Goal: Task Accomplishment & Management: Complete application form

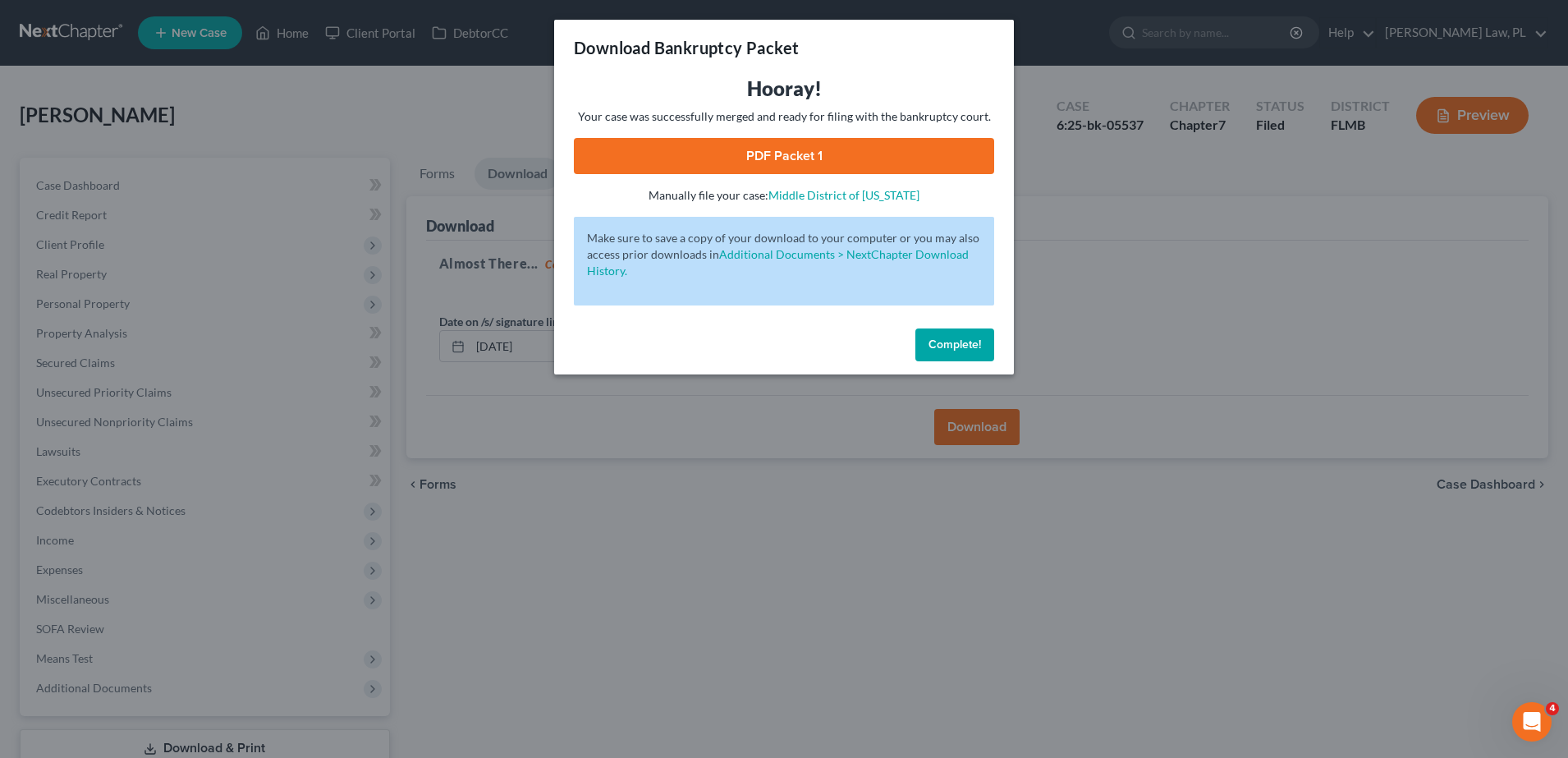
click at [742, 375] on div "Download Bankruptcy Packet Hooray! Your case was successfully merged and ready …" at bounding box center [784, 379] width 1568 height 758
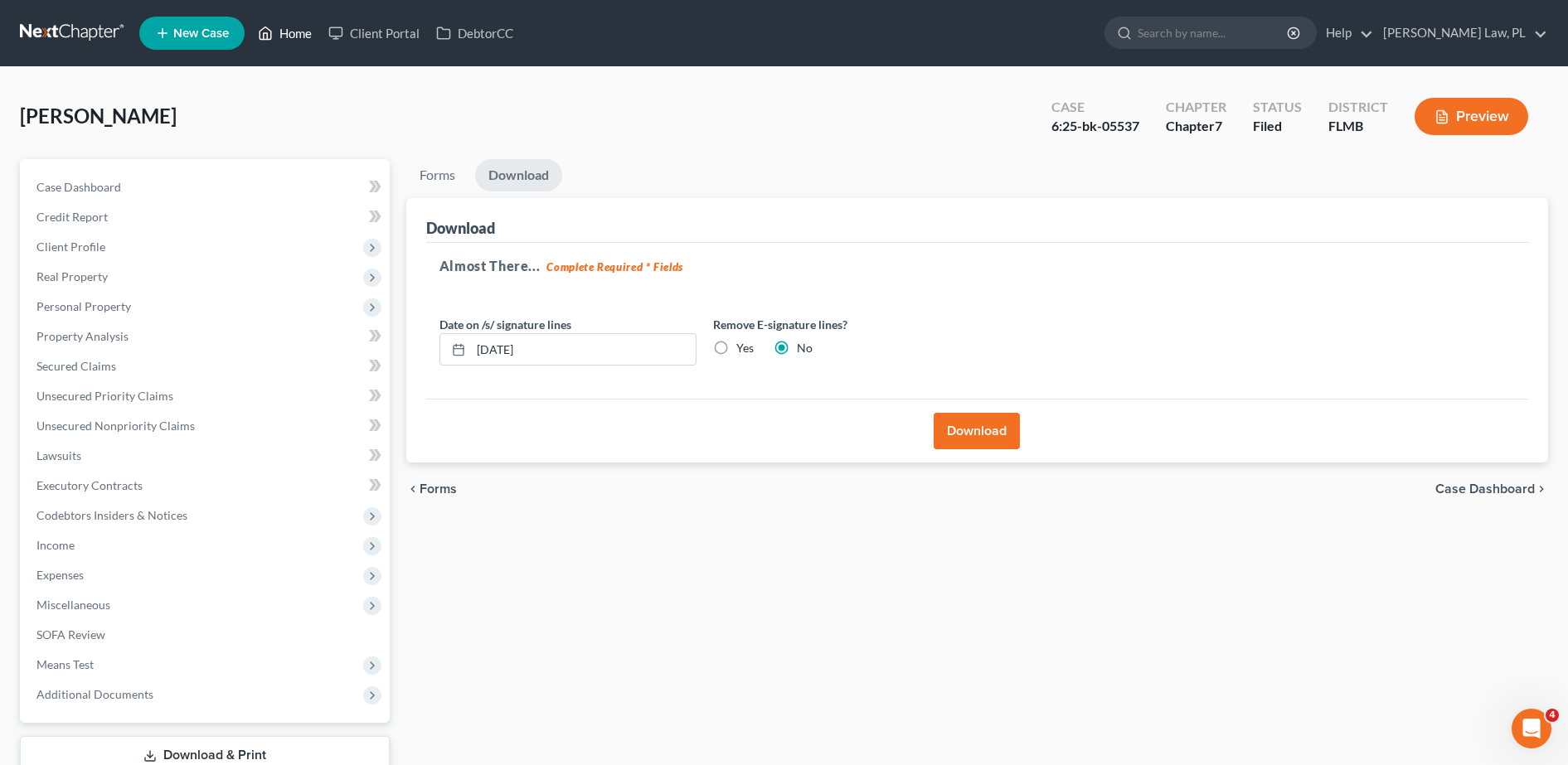
click at [292, 43] on link "Home" at bounding box center [284, 32] width 71 height 30
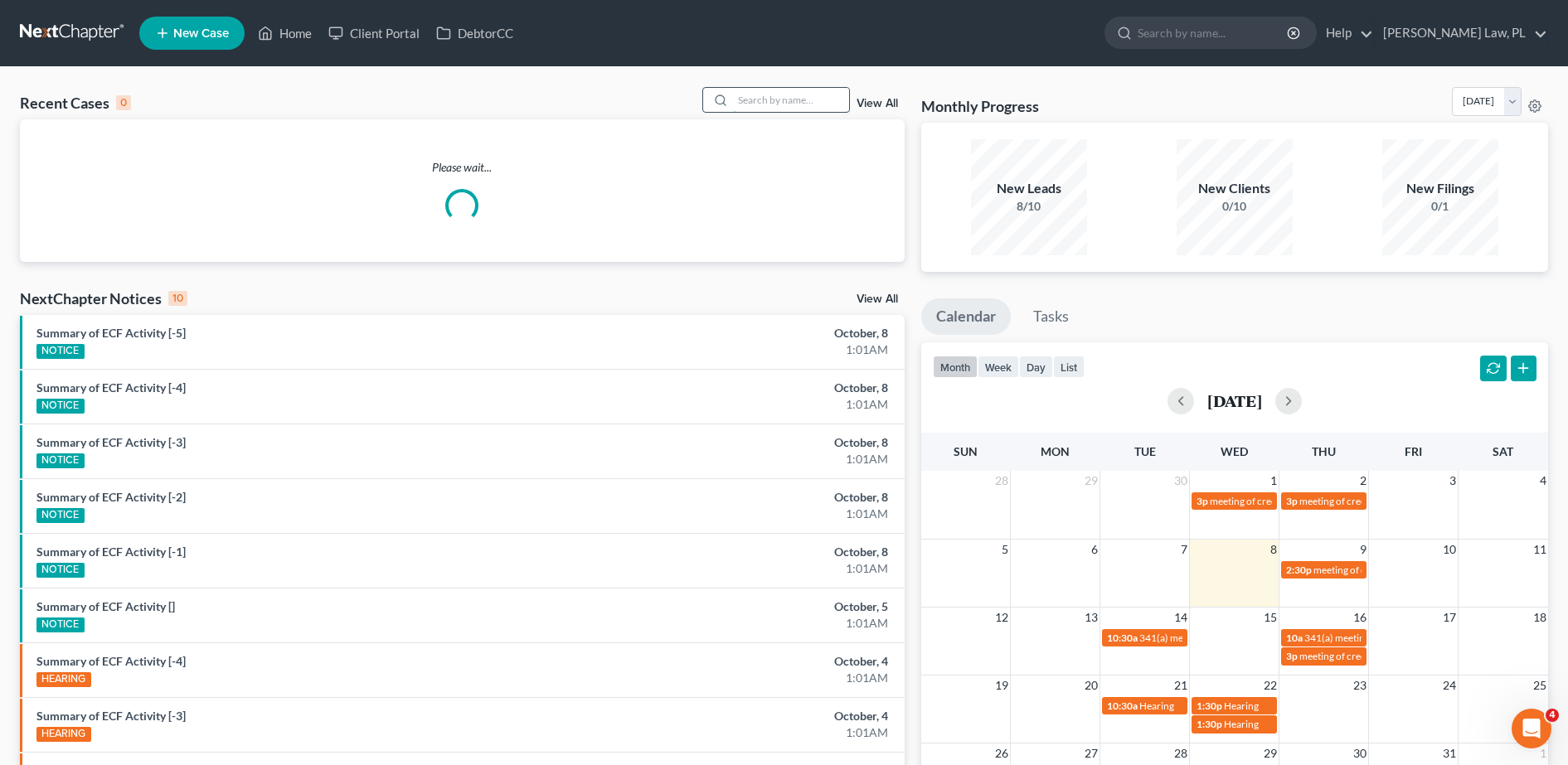
click at [782, 100] on input "search" at bounding box center [791, 99] width 116 height 24
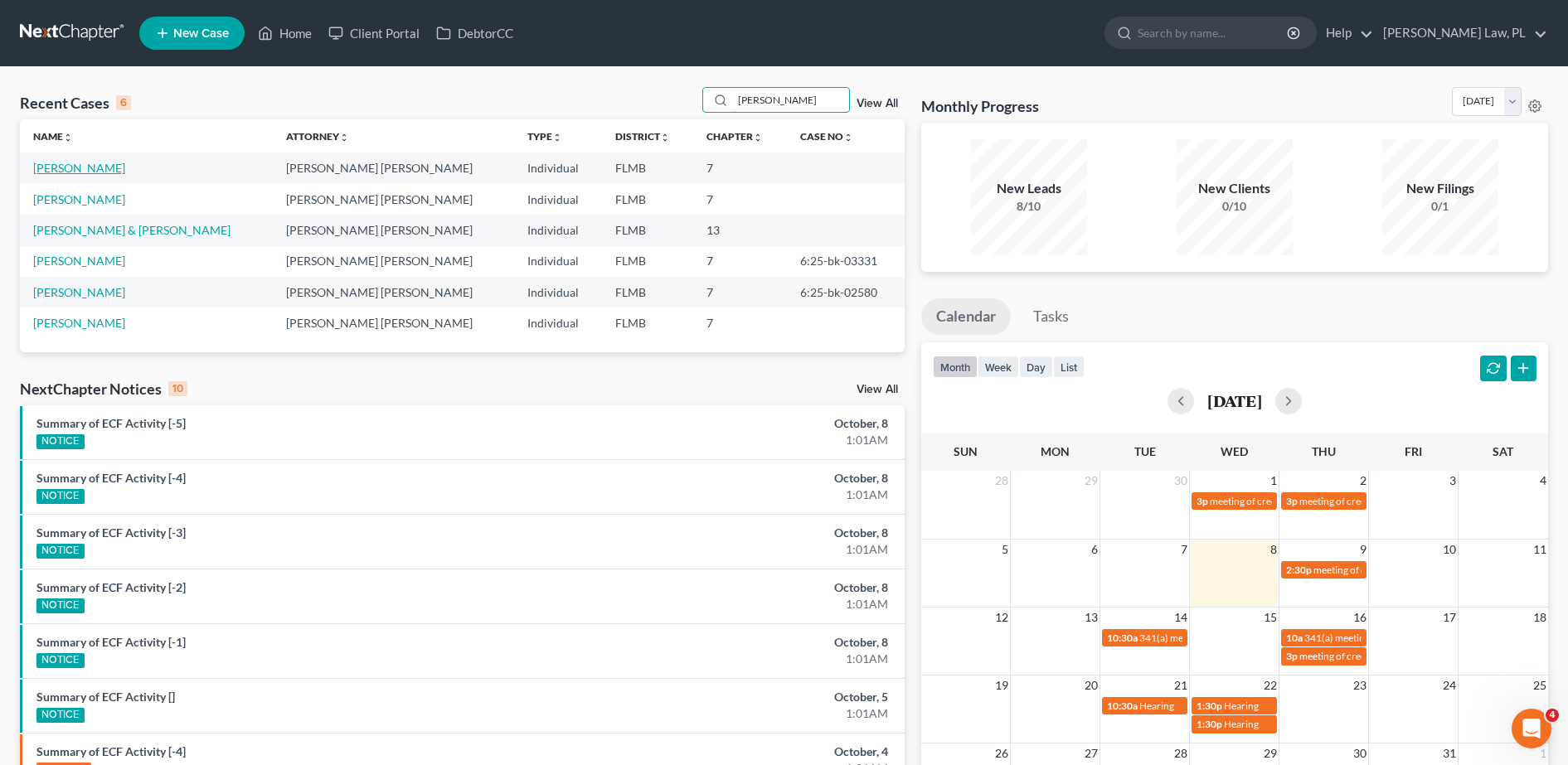
type input "[PERSON_NAME]"
click at [94, 172] on link "[PERSON_NAME]" at bounding box center [79, 167] width 92 height 14
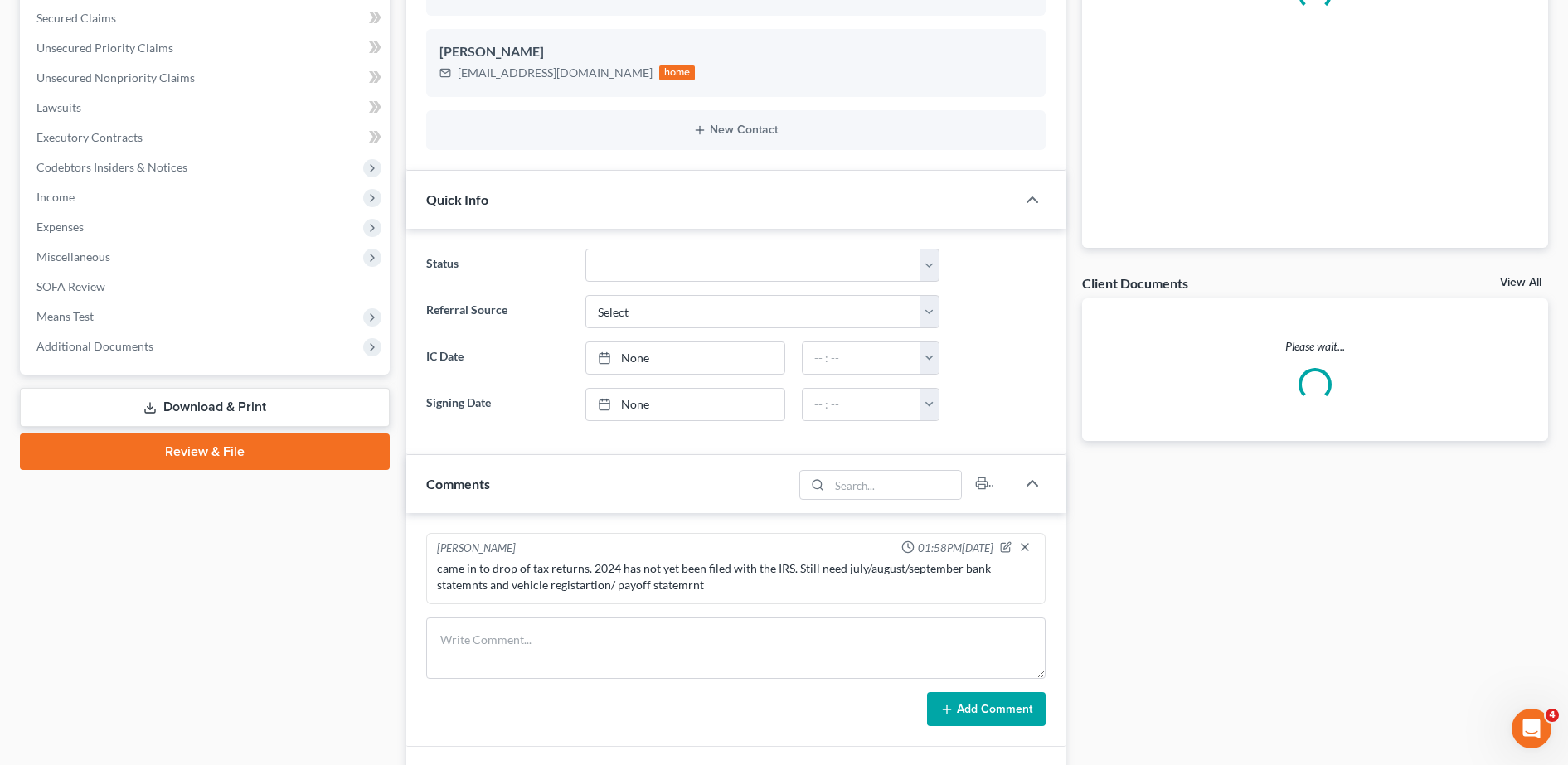
scroll to position [348, 0]
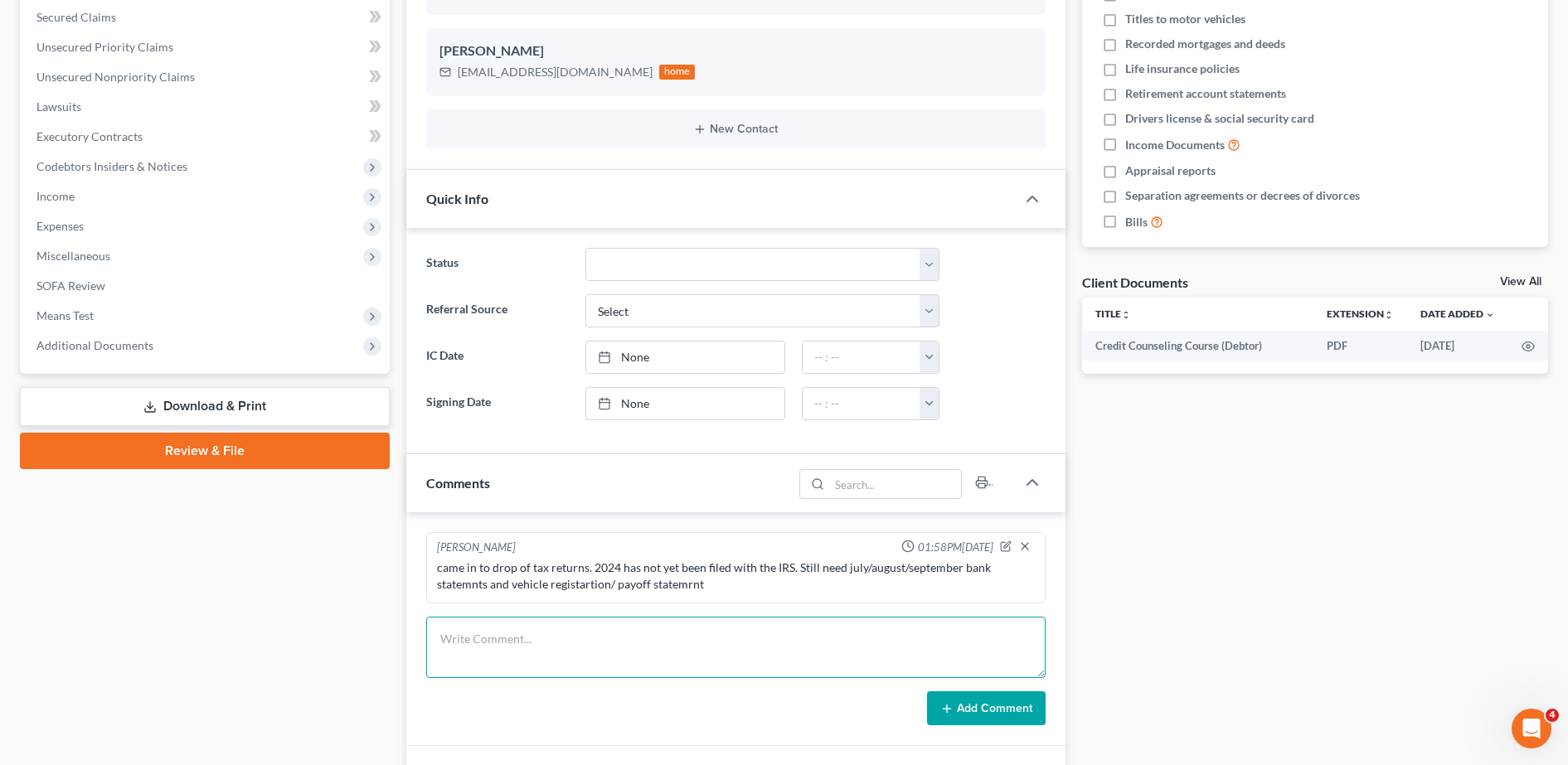
click at [531, 636] on textarea at bounding box center [736, 647] width 619 height 61
type textarea "ADD ADVANCE OF AMERICA BILL"
click at [588, 709] on div "Add Comment" at bounding box center [736, 708] width 619 height 35
click at [989, 715] on button "Add Comment" at bounding box center [986, 708] width 118 height 35
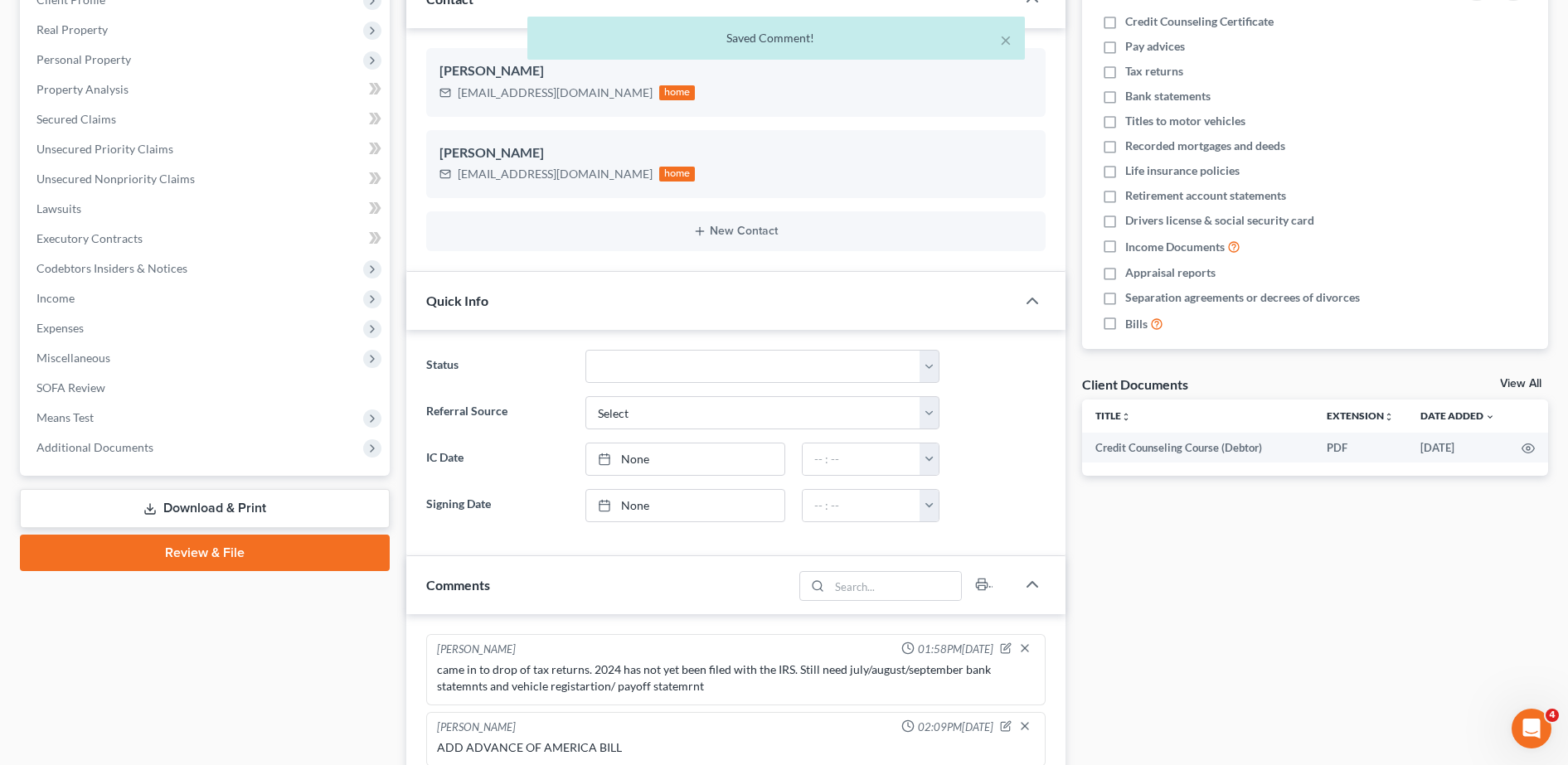
scroll to position [0, 0]
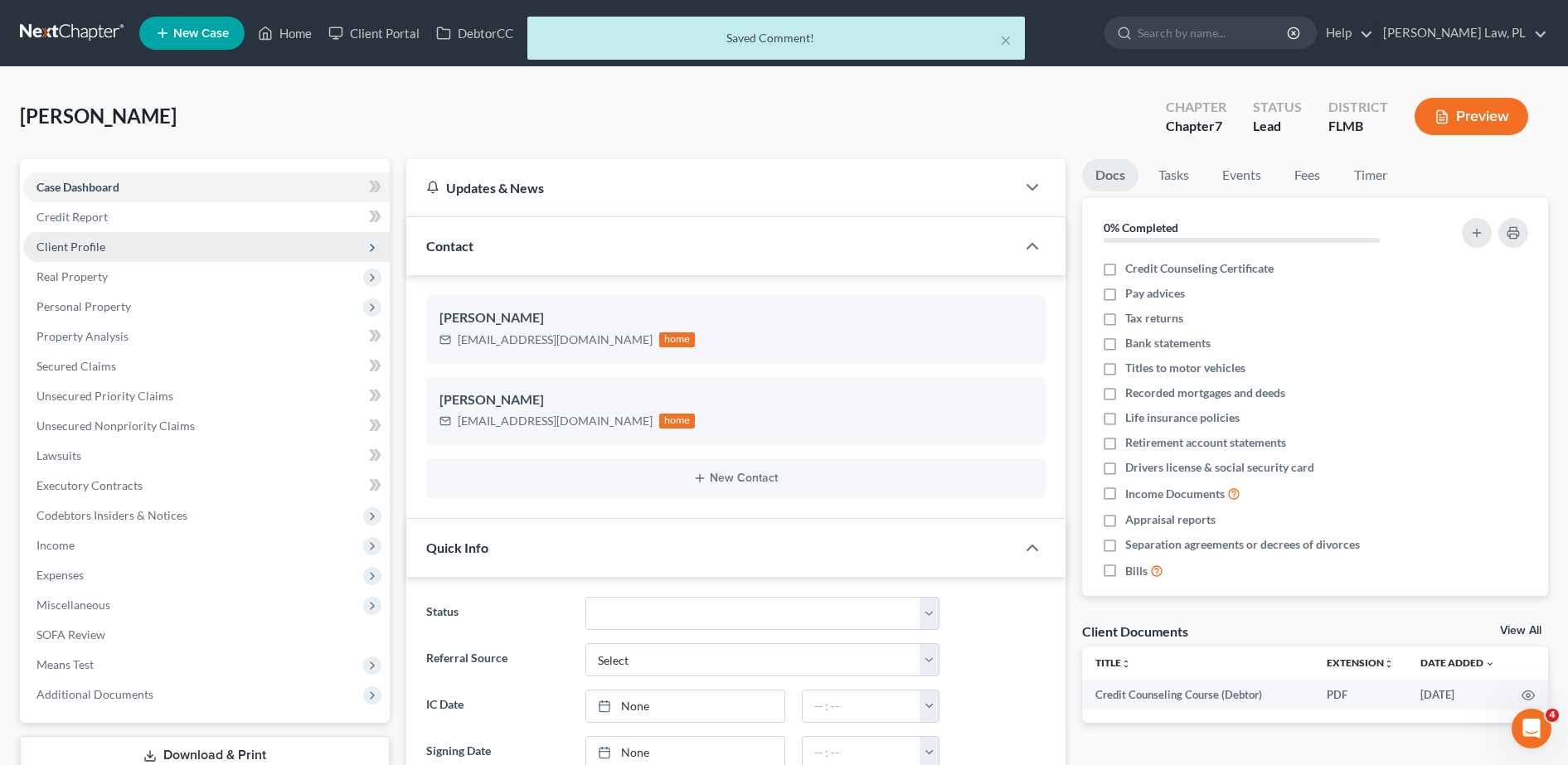
click at [144, 246] on span "Client Profile" at bounding box center [206, 246] width 366 height 30
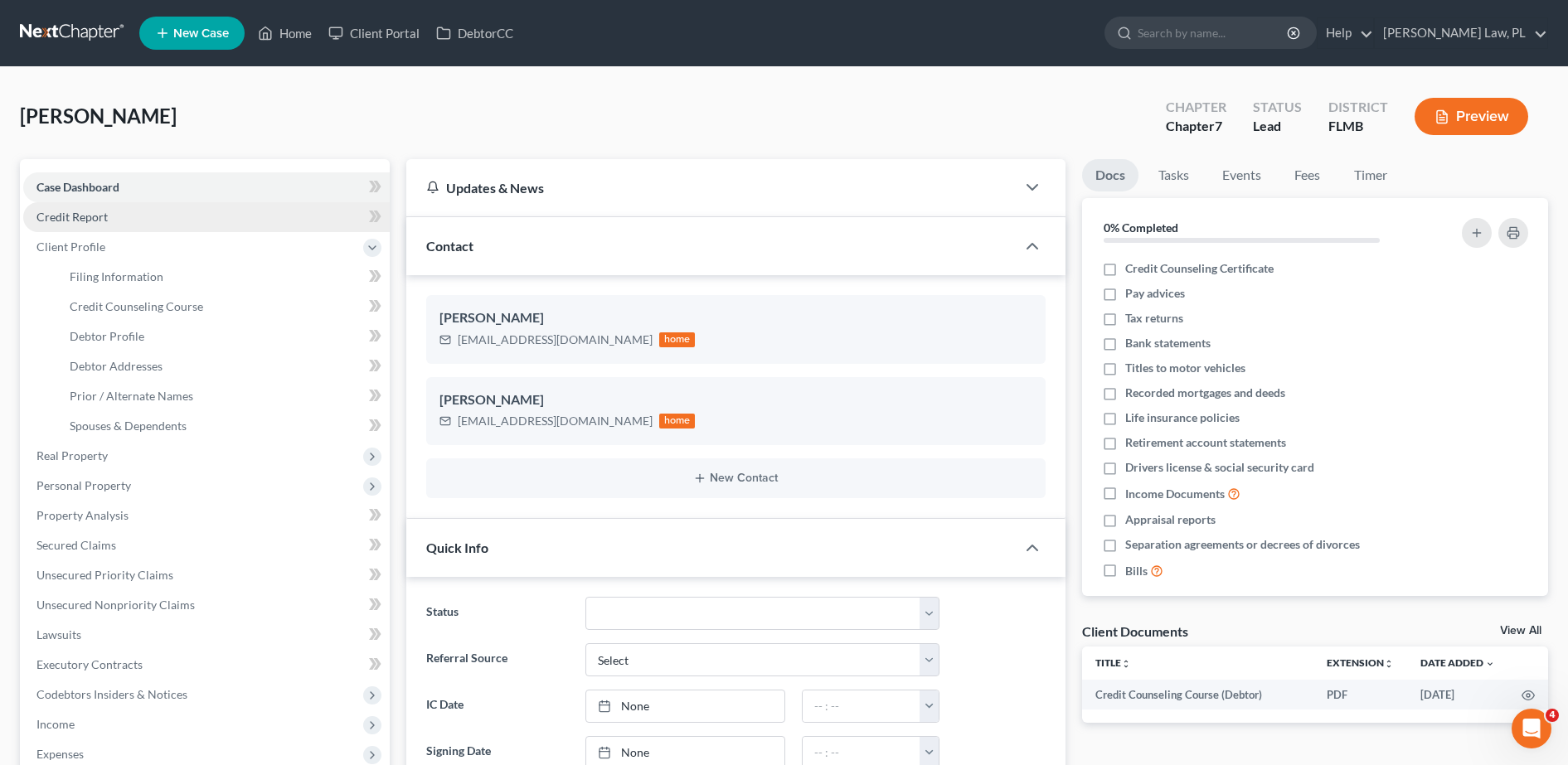
click at [118, 221] on link "Credit Report" at bounding box center [206, 217] width 366 height 30
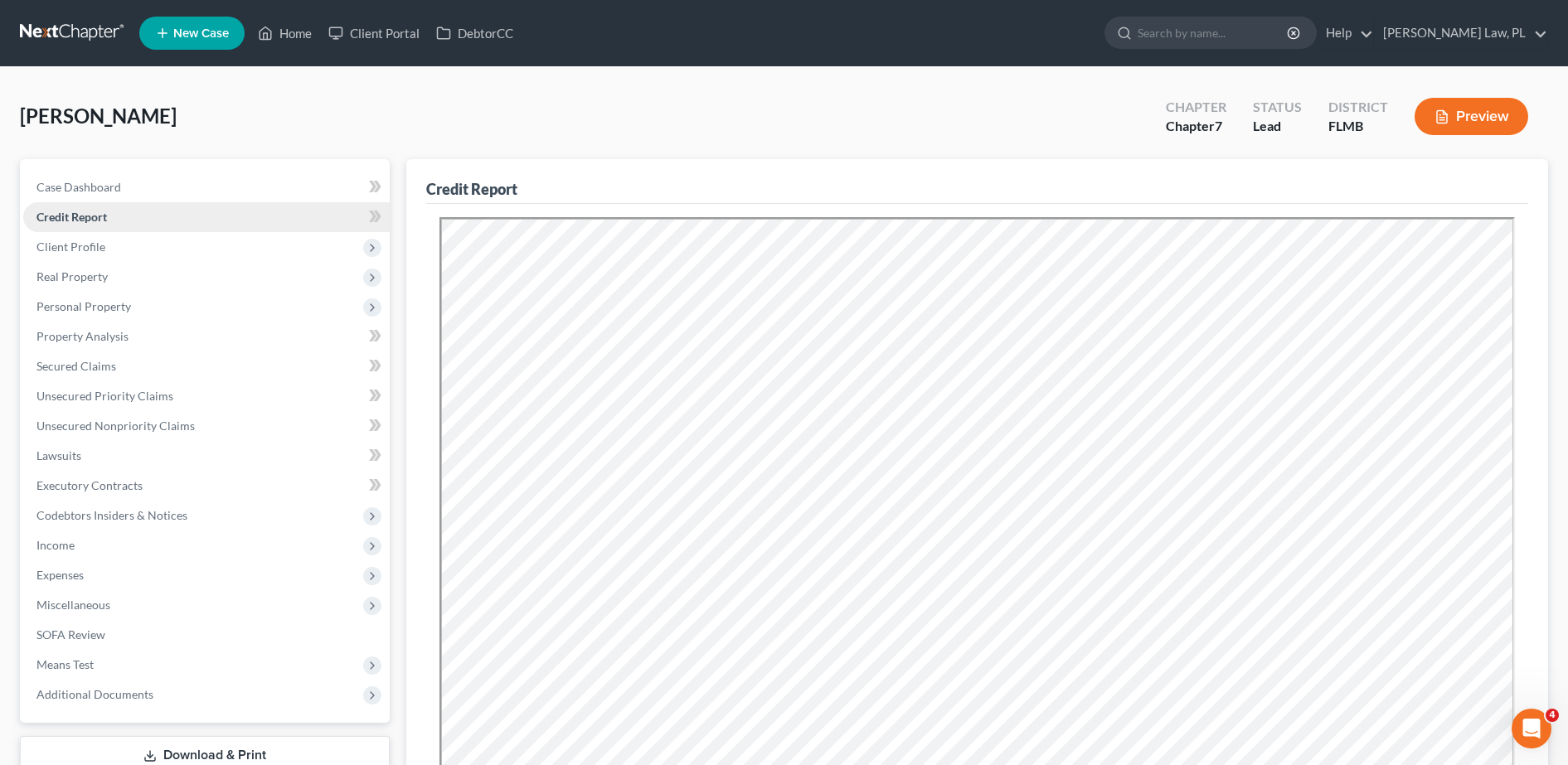
click at [223, 218] on link "Credit Report" at bounding box center [206, 217] width 366 height 30
click at [230, 212] on link "Credit Report" at bounding box center [206, 217] width 366 height 30
click at [192, 213] on link "Credit Report" at bounding box center [206, 217] width 366 height 30
click at [145, 245] on span "Client Profile" at bounding box center [206, 246] width 366 height 30
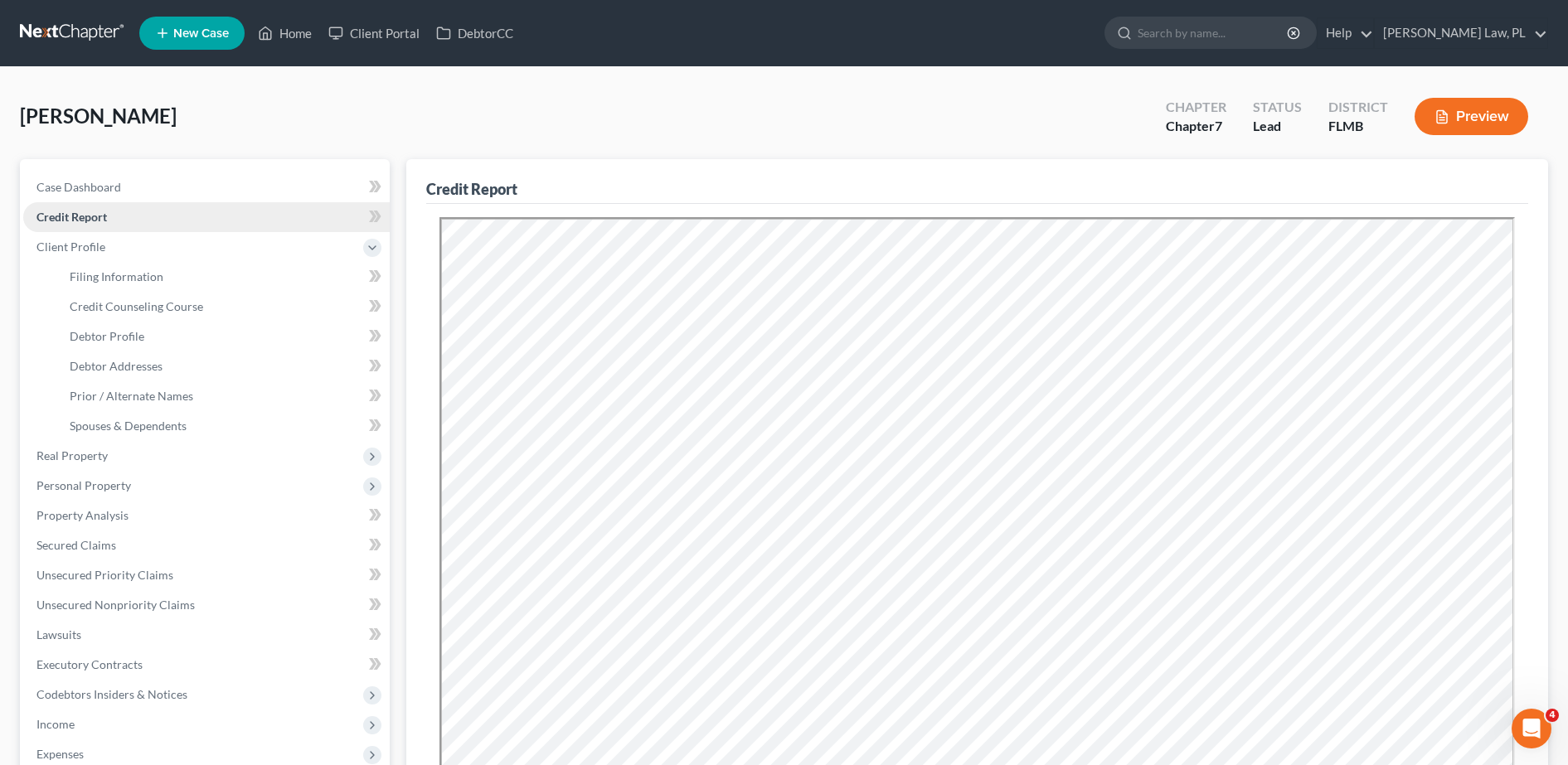
click at [119, 225] on link "Credit Report" at bounding box center [206, 217] width 366 height 30
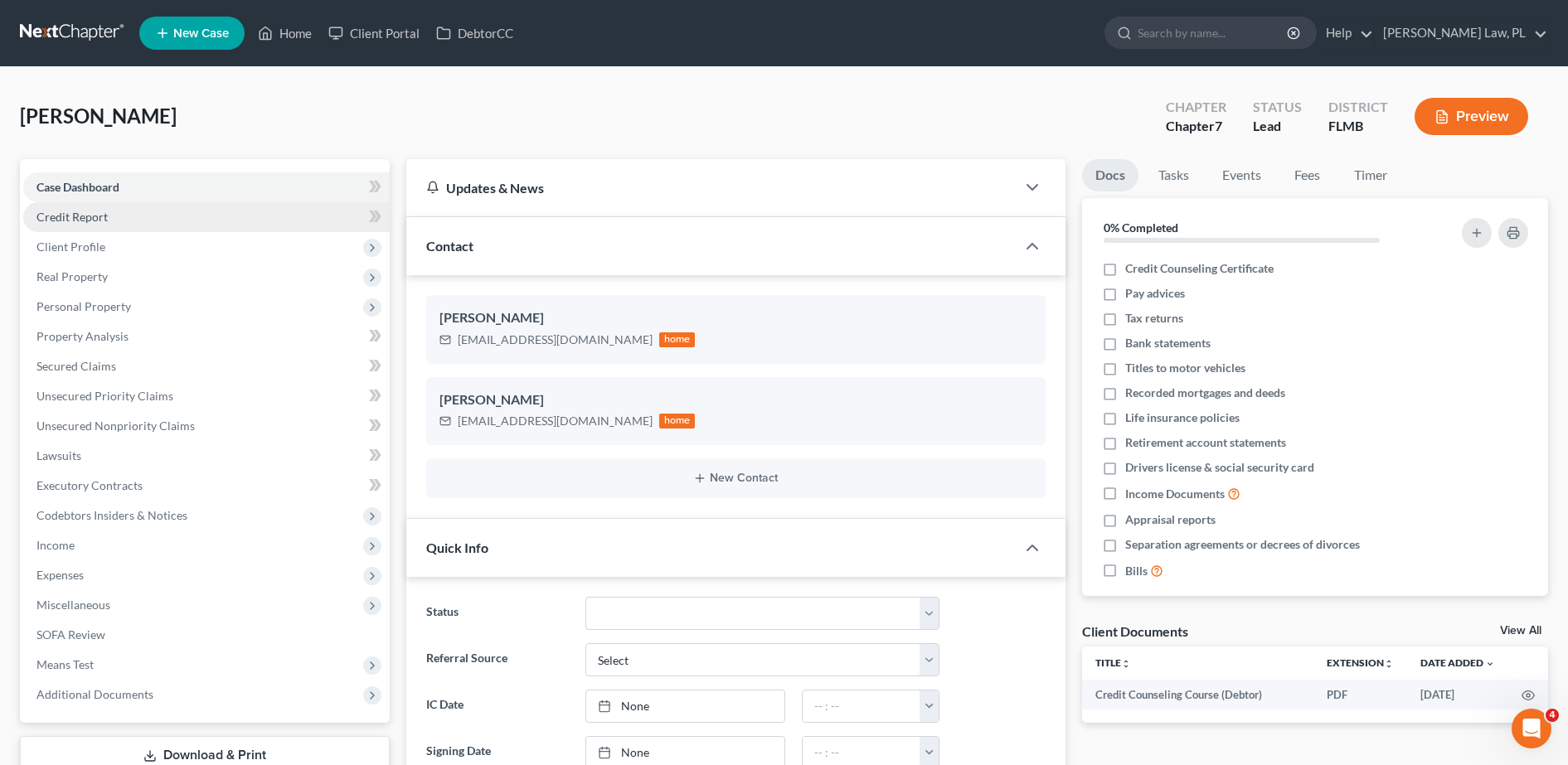
click at [179, 218] on link "Credit Report" at bounding box center [206, 217] width 366 height 30
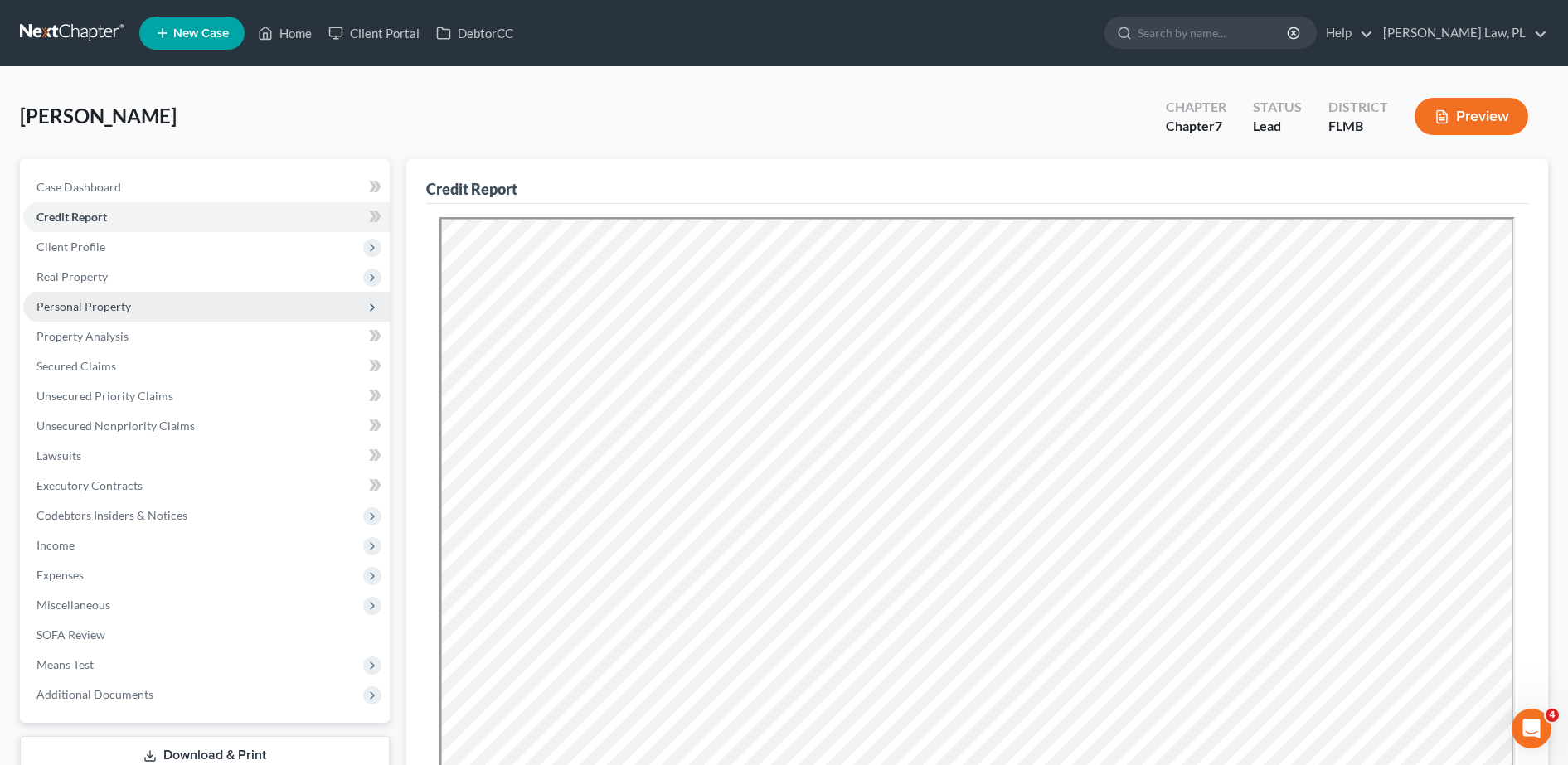
click at [176, 292] on span "Personal Property" at bounding box center [206, 306] width 366 height 30
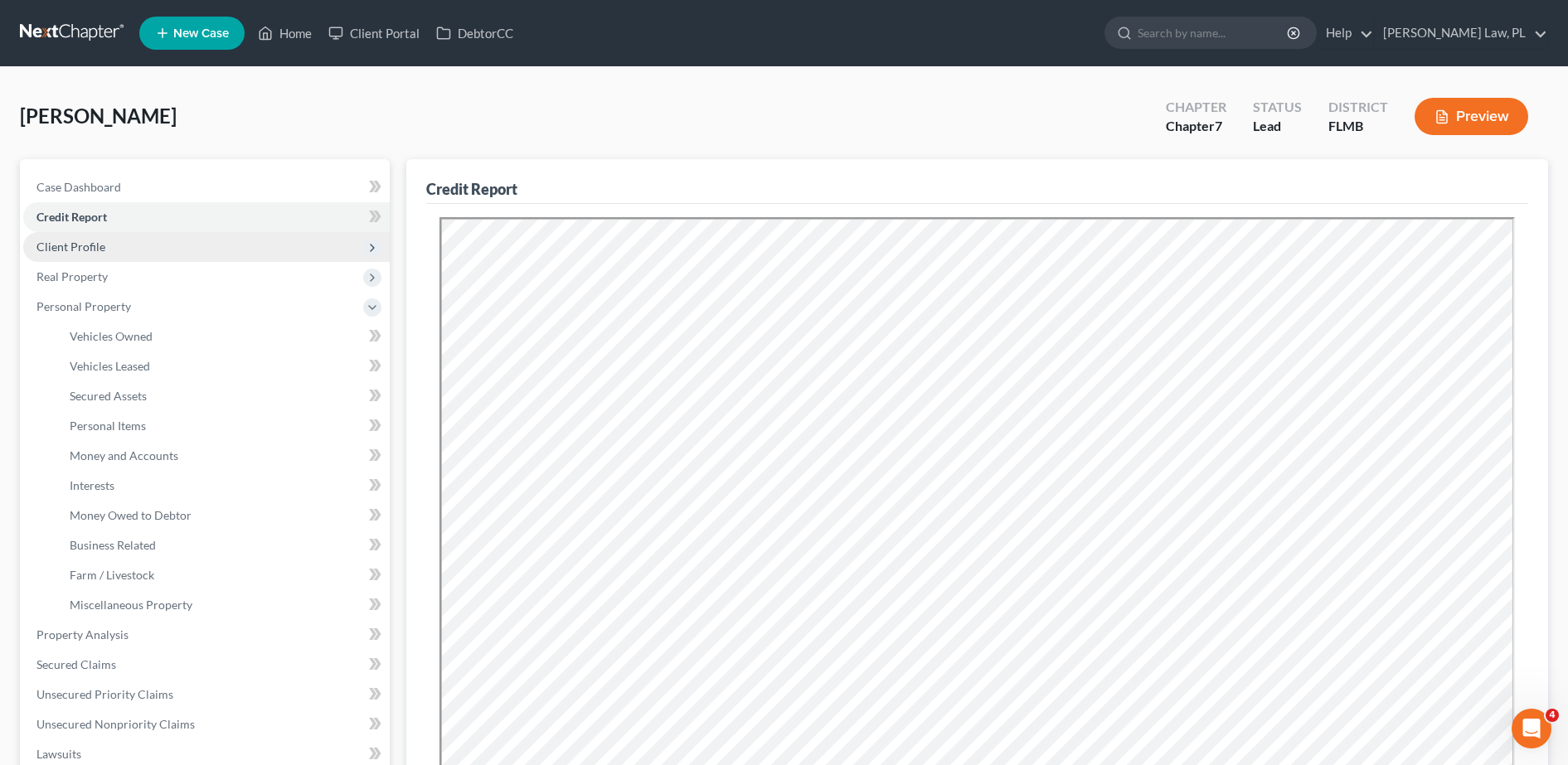
click at [122, 252] on span "Client Profile" at bounding box center [206, 246] width 366 height 30
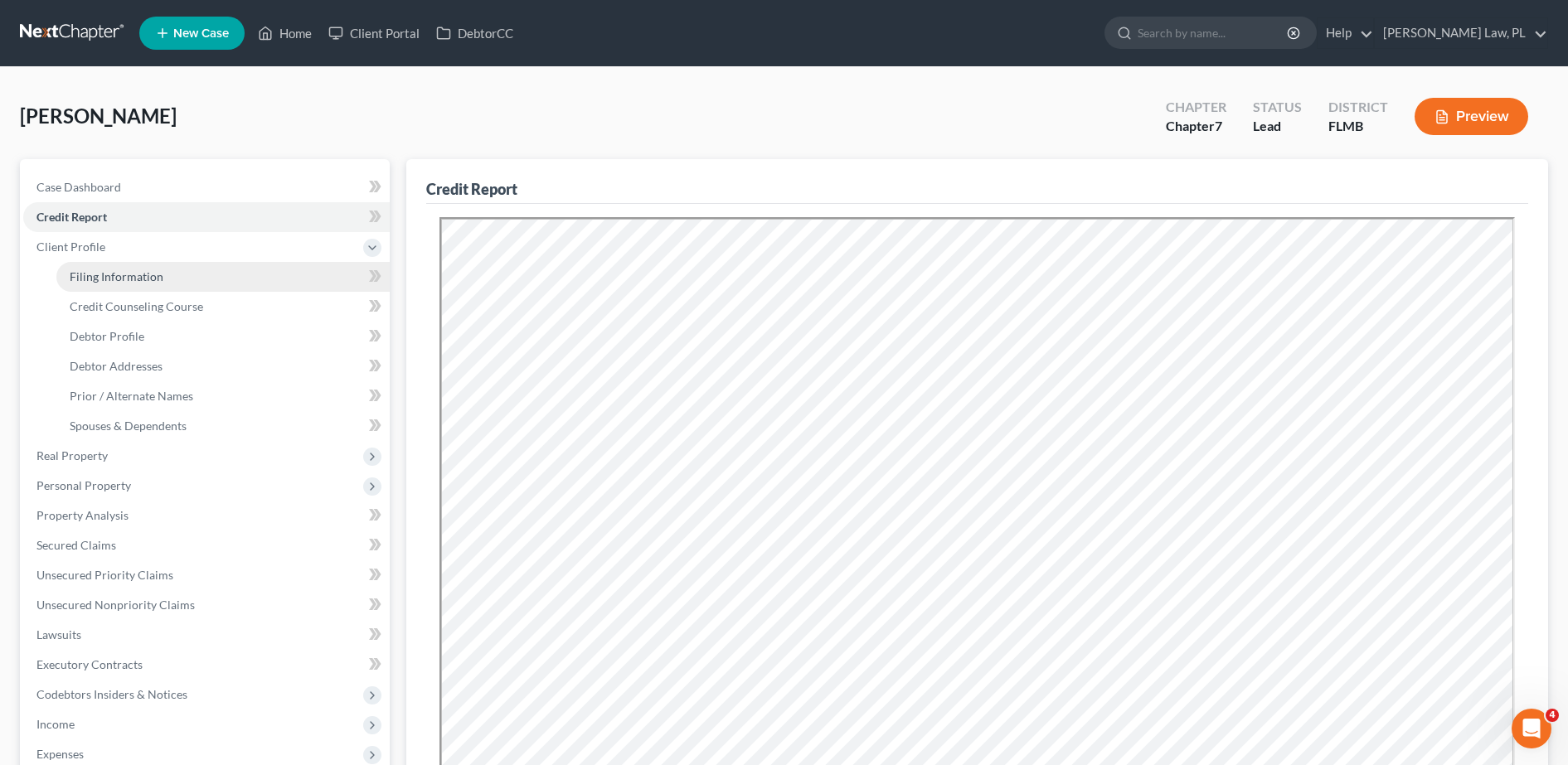
click at [120, 282] on span "Filing Information" at bounding box center [116, 276] width 94 height 14
select select "1"
select select "0"
select select "15"
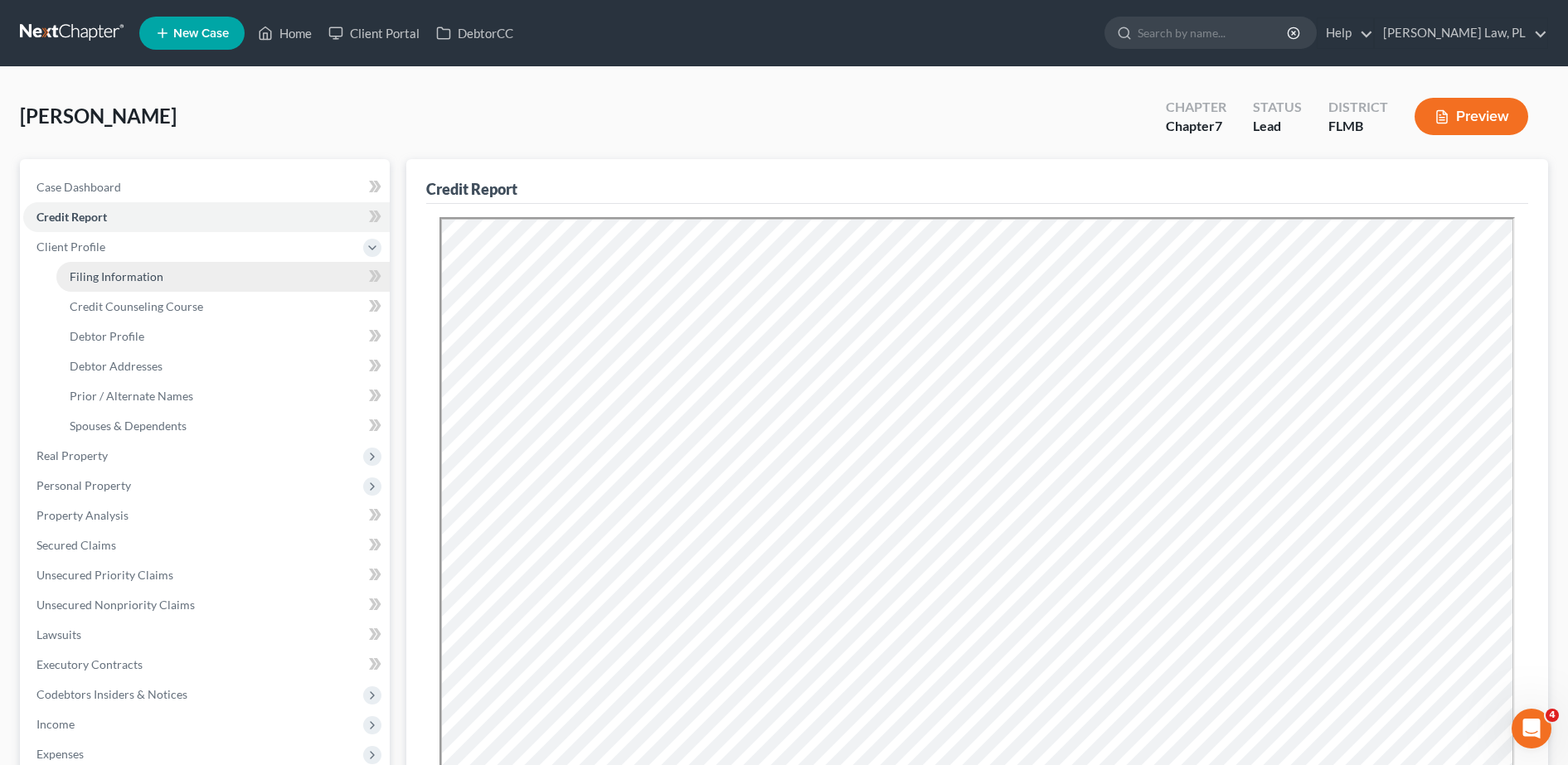
select select "0"
select select "9"
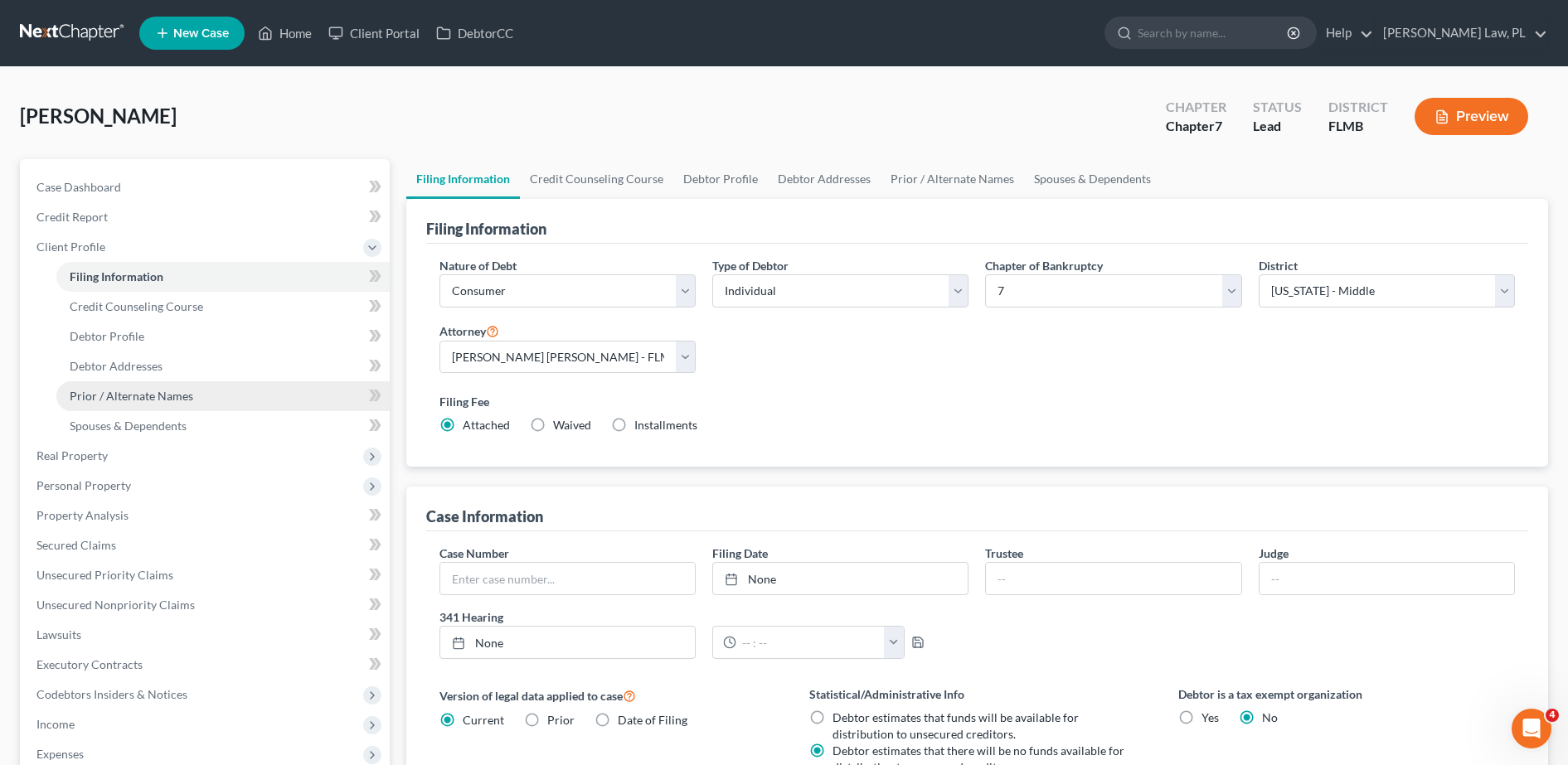
scroll to position [87, 0]
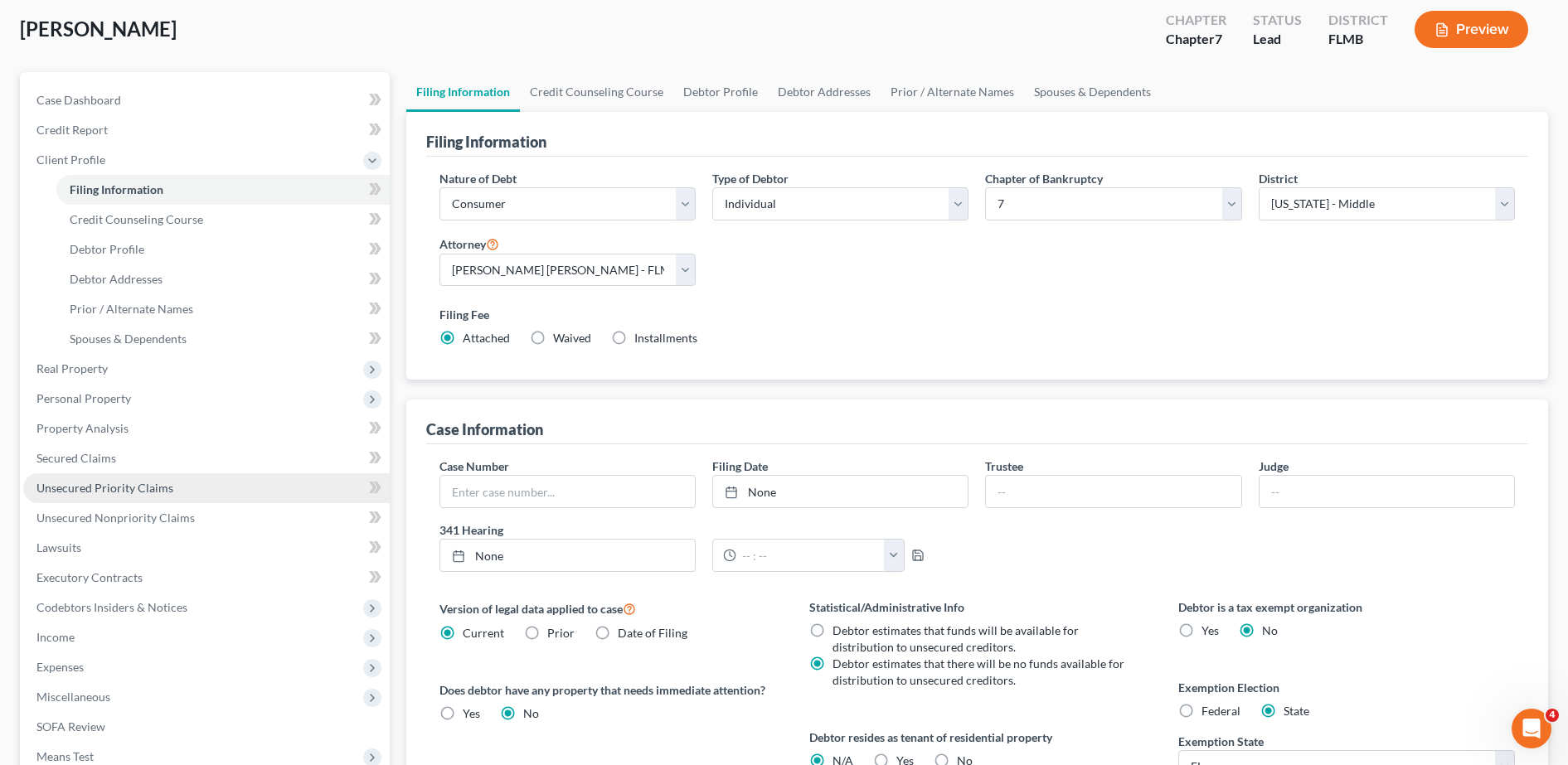
click at [122, 476] on link "Unsecured Priority Claims" at bounding box center [206, 488] width 366 height 30
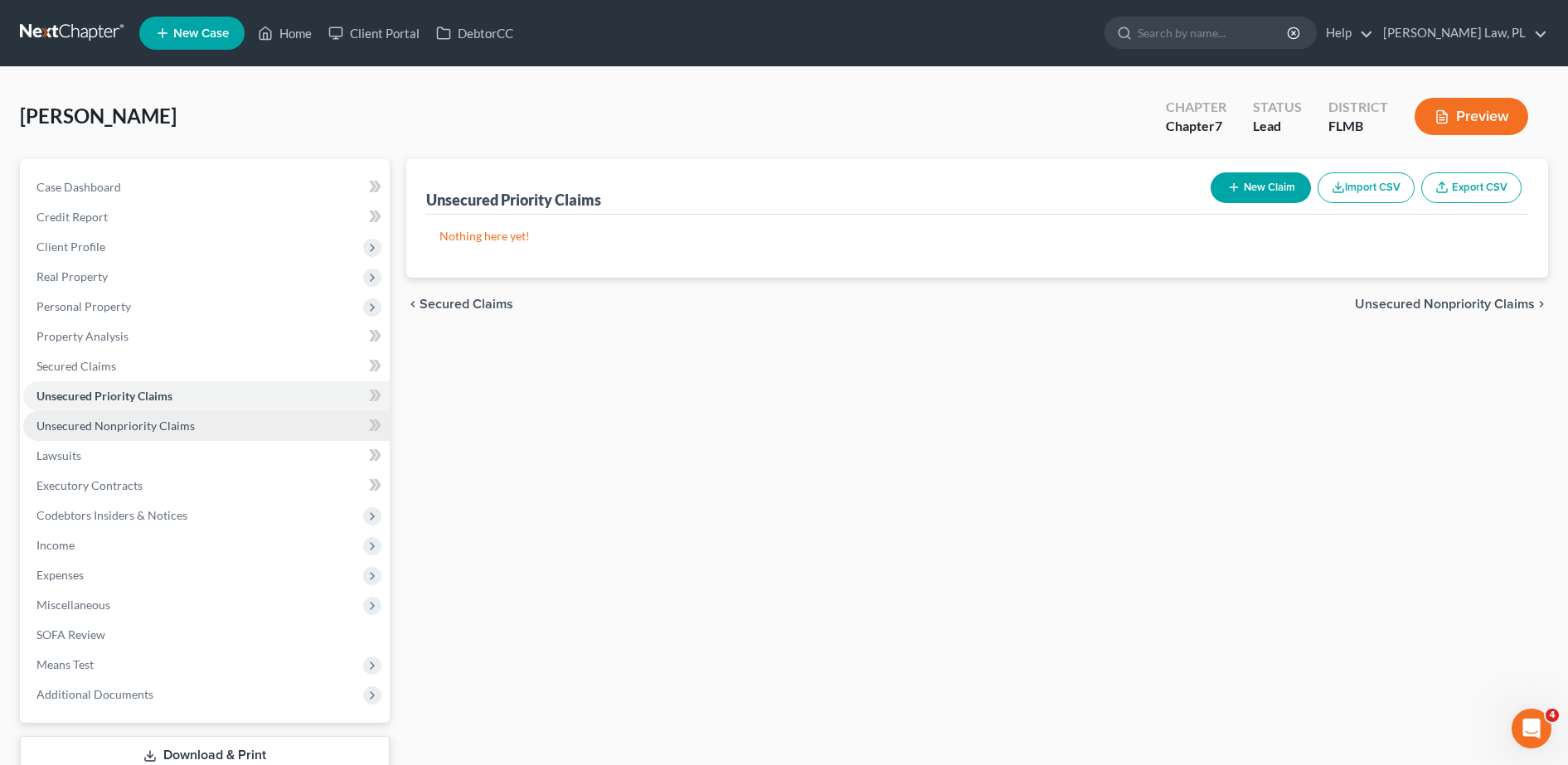
click at [121, 425] on span "Unsecured Nonpriority Claims" at bounding box center [116, 425] width 158 height 14
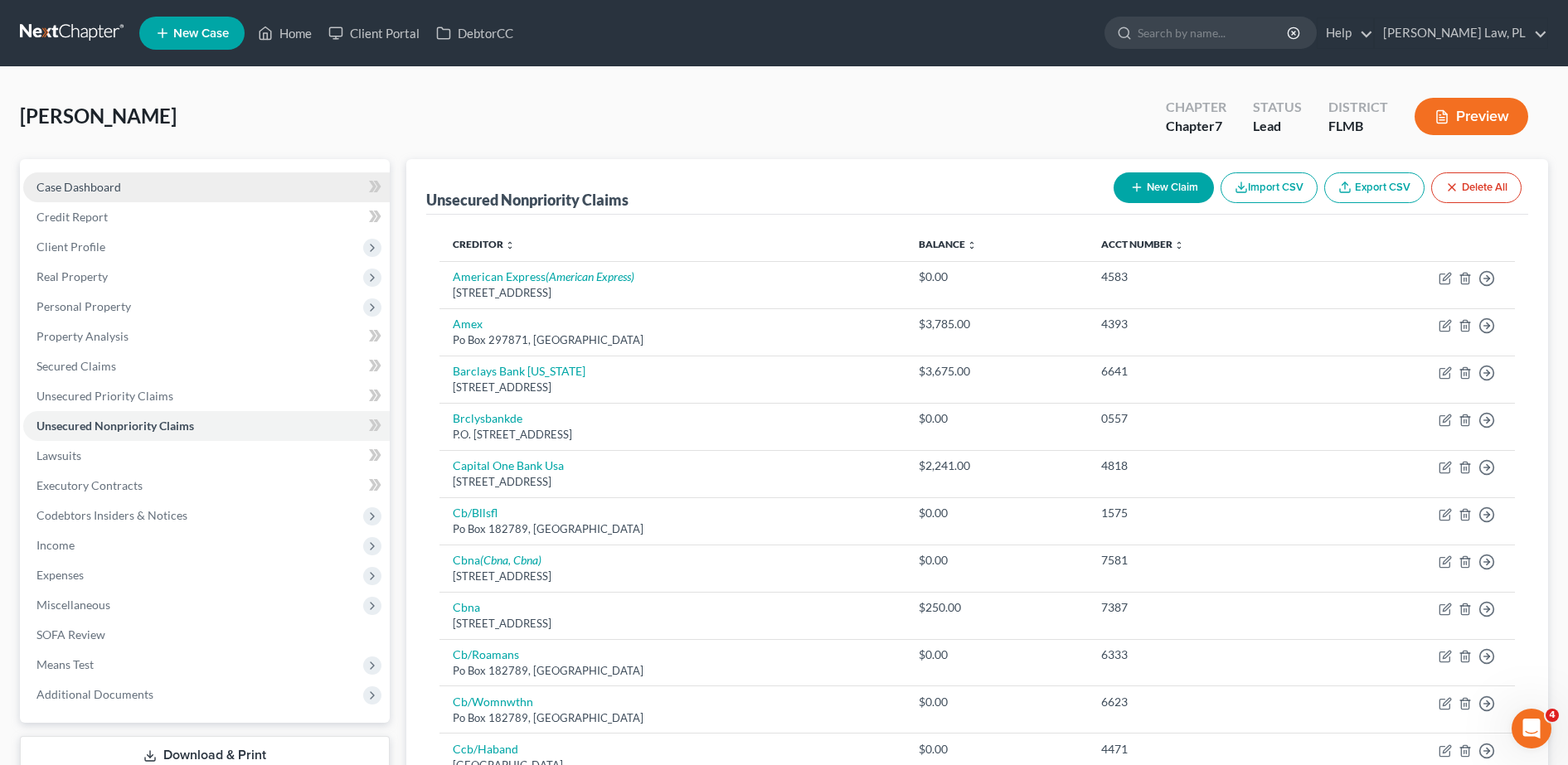
click at [216, 188] on link "Case Dashboard" at bounding box center [206, 187] width 366 height 30
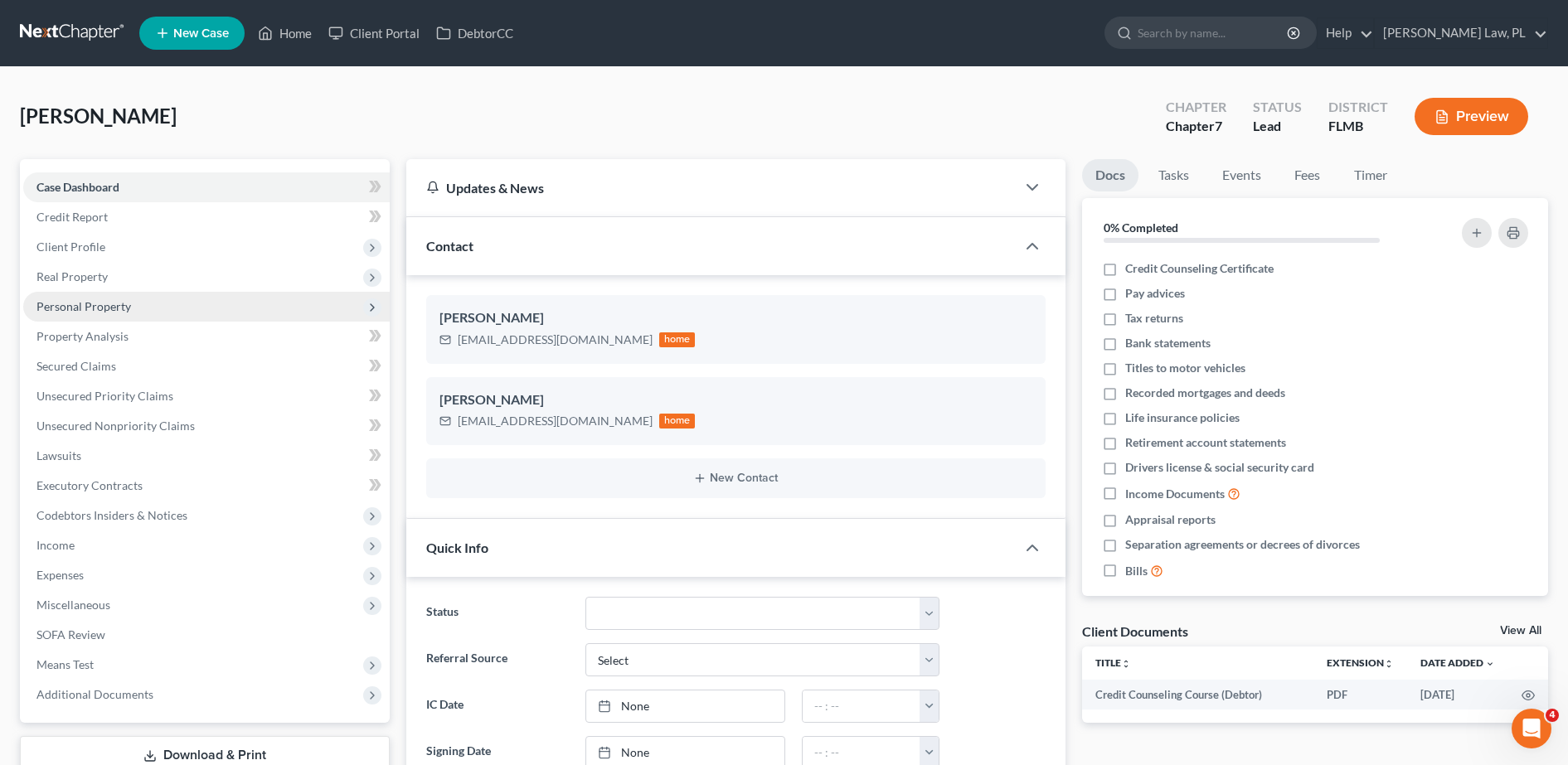
click at [149, 298] on span "Personal Property" at bounding box center [206, 306] width 366 height 30
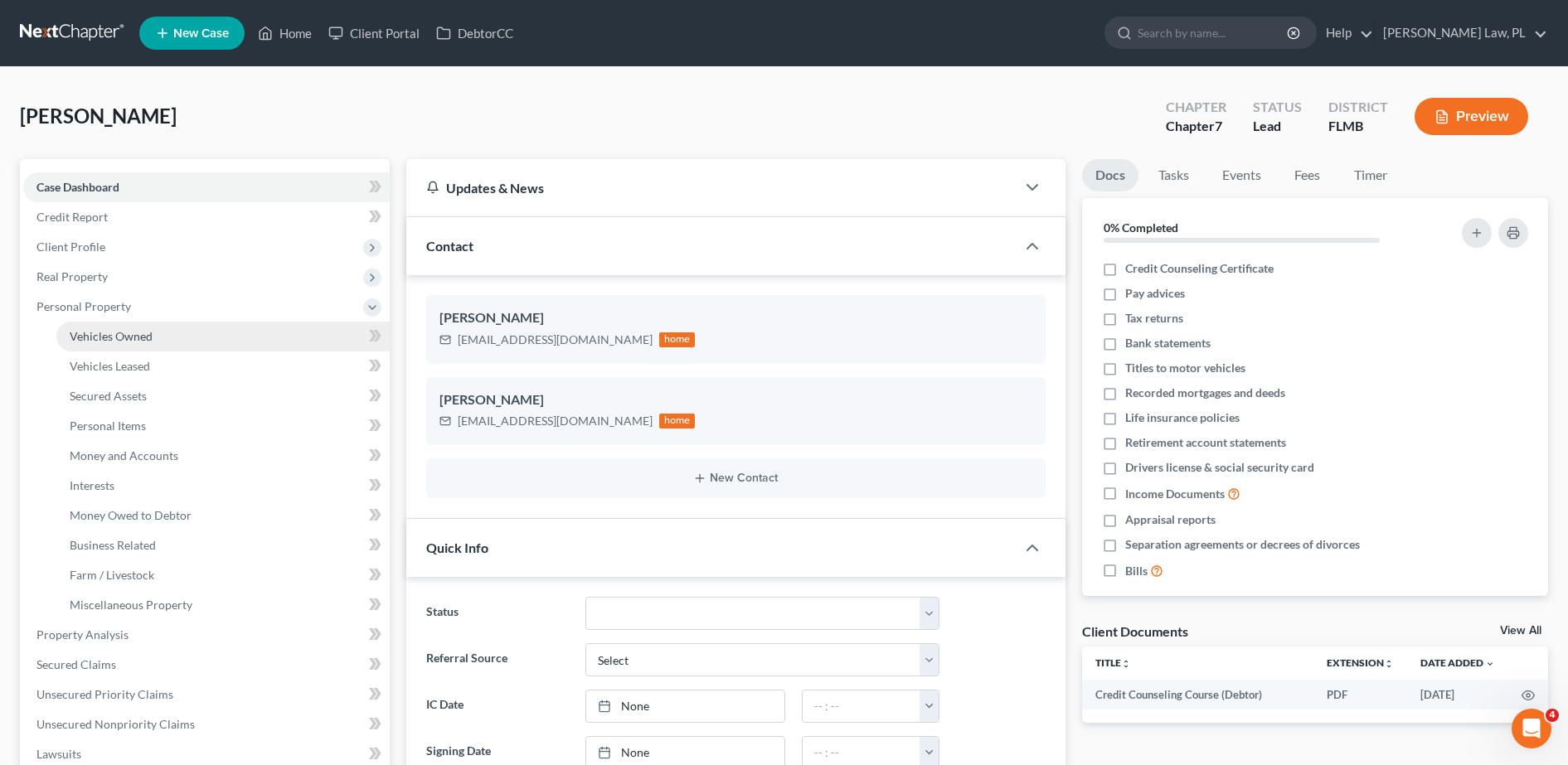
click at [134, 330] on span "Vehicles Owned" at bounding box center [111, 336] width 83 height 14
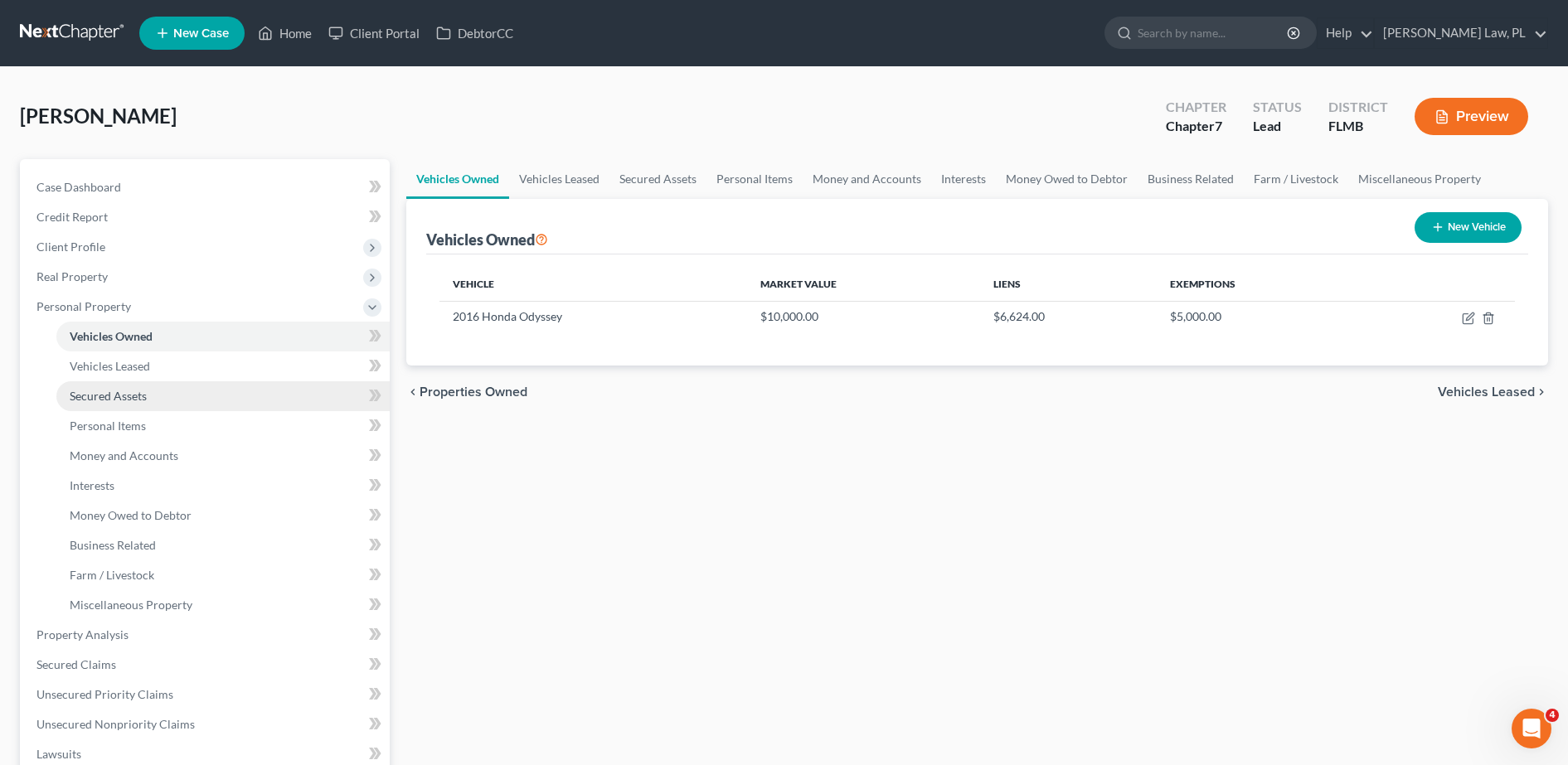
click at [136, 382] on link "Secured Assets" at bounding box center [223, 396] width 333 height 30
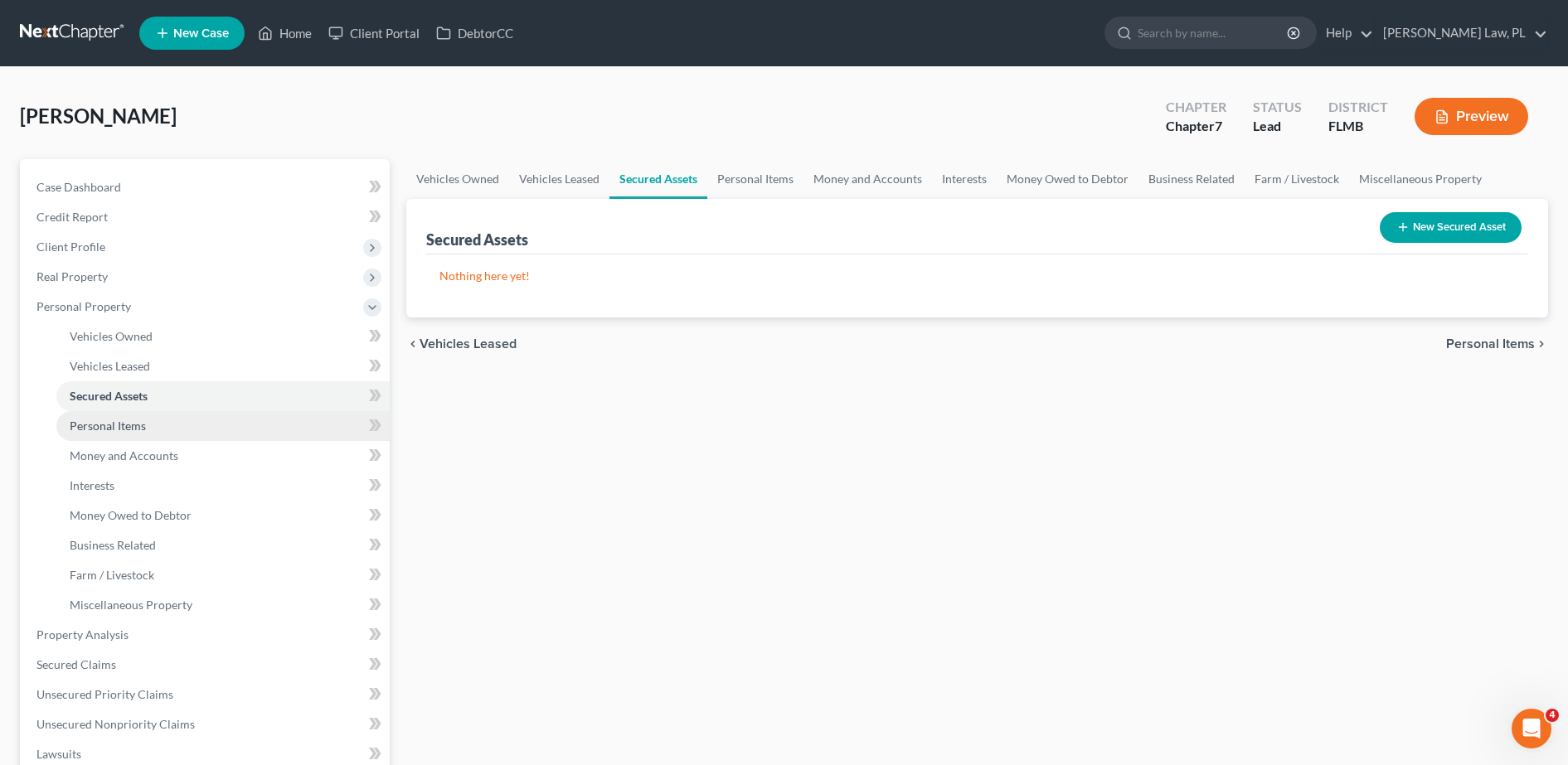
click at [144, 411] on link "Personal Items" at bounding box center [223, 426] width 333 height 30
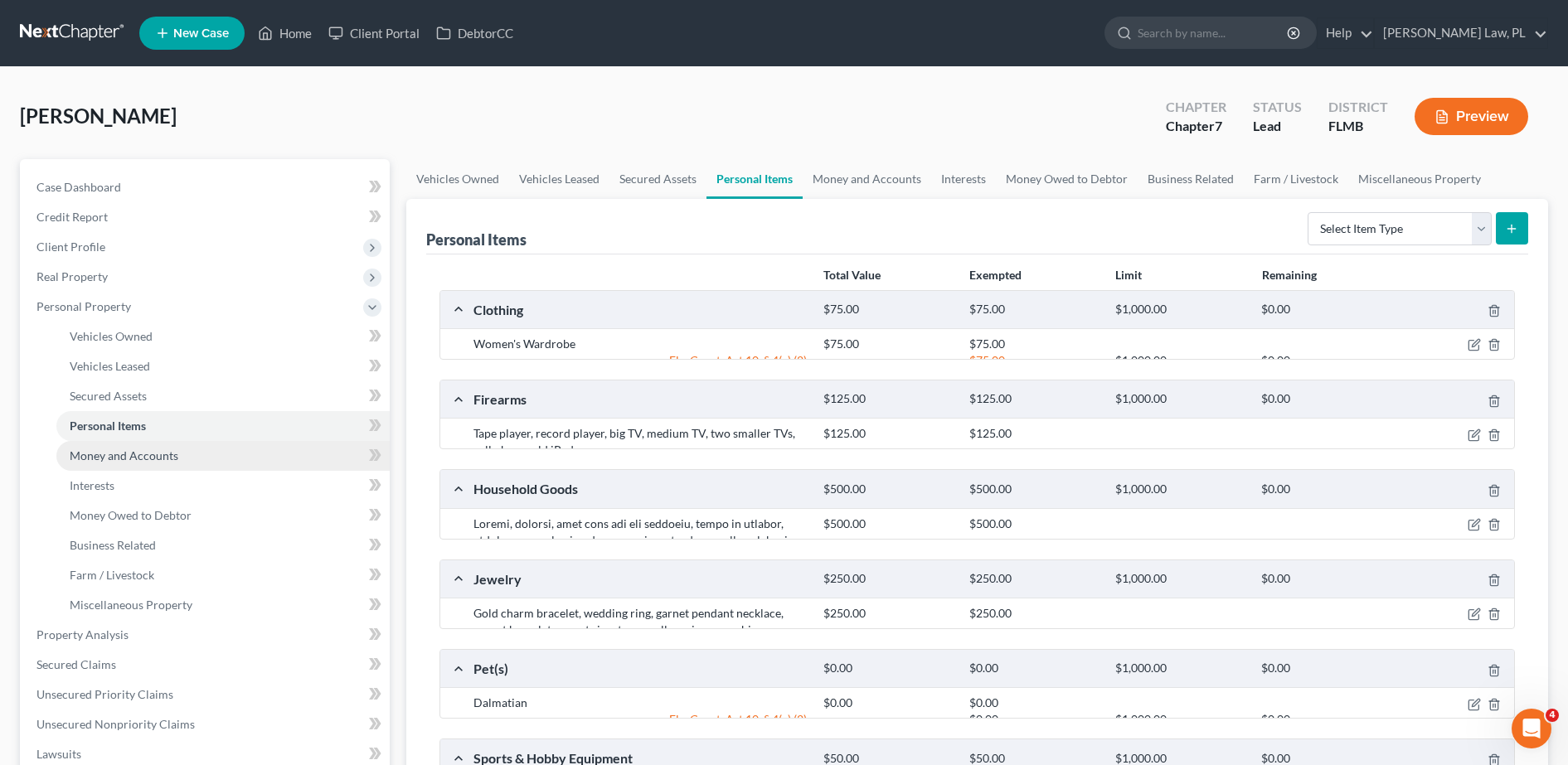
click at [149, 446] on link "Money and Accounts" at bounding box center [223, 456] width 333 height 30
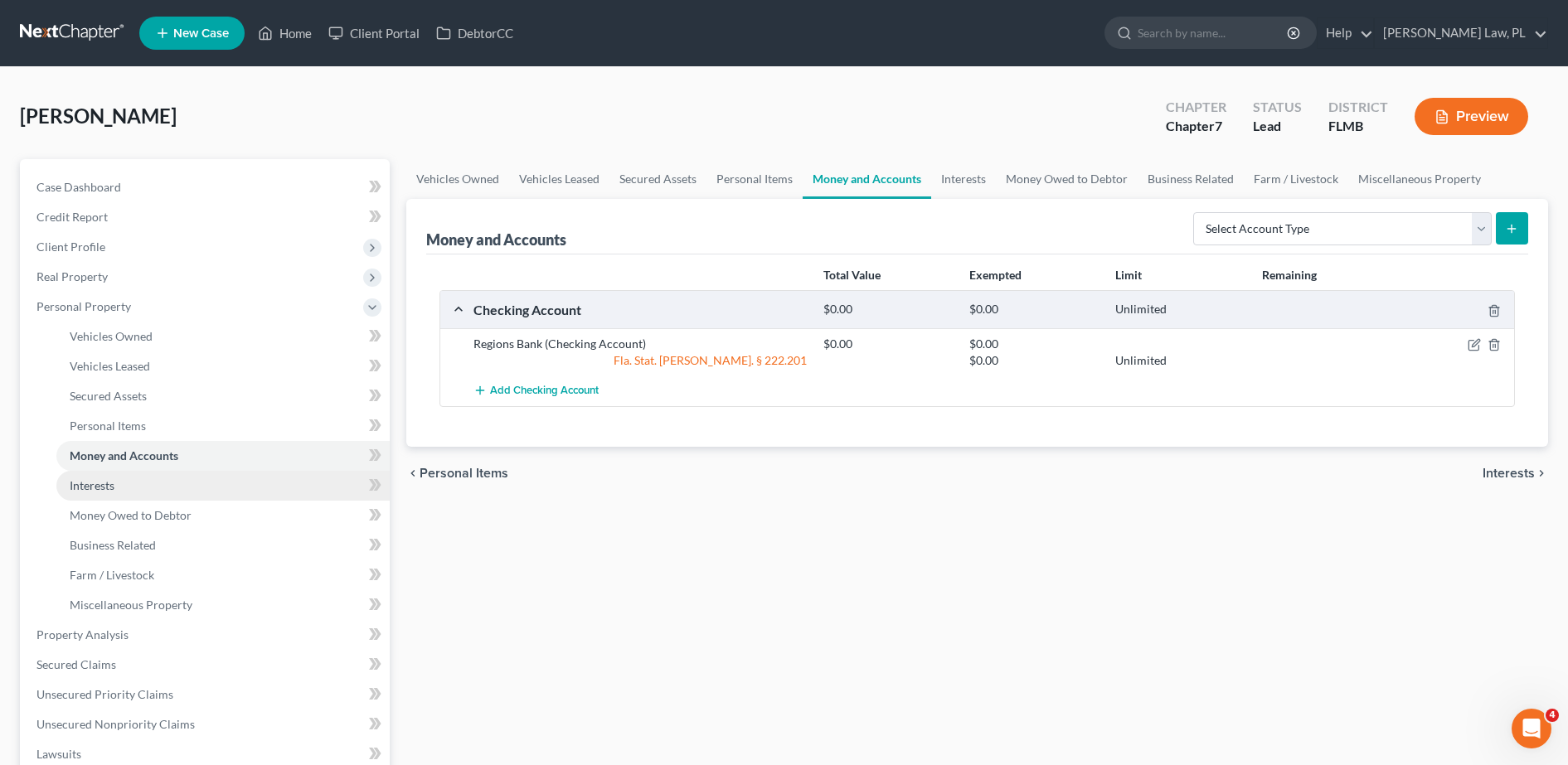
click at [156, 477] on link "Interests" at bounding box center [223, 485] width 333 height 30
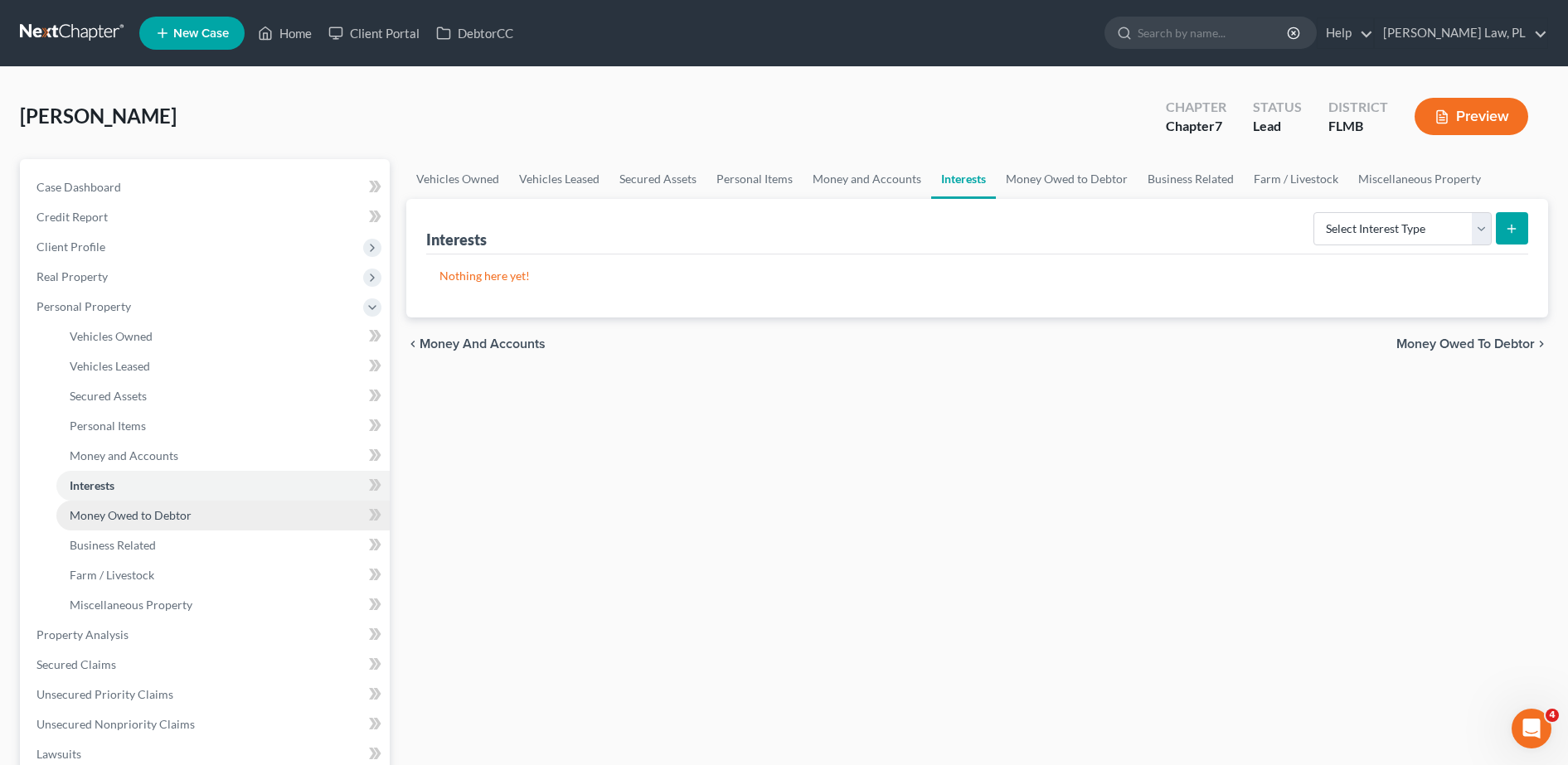
click at [162, 514] on span "Money Owed to Debtor" at bounding box center [130, 515] width 122 height 14
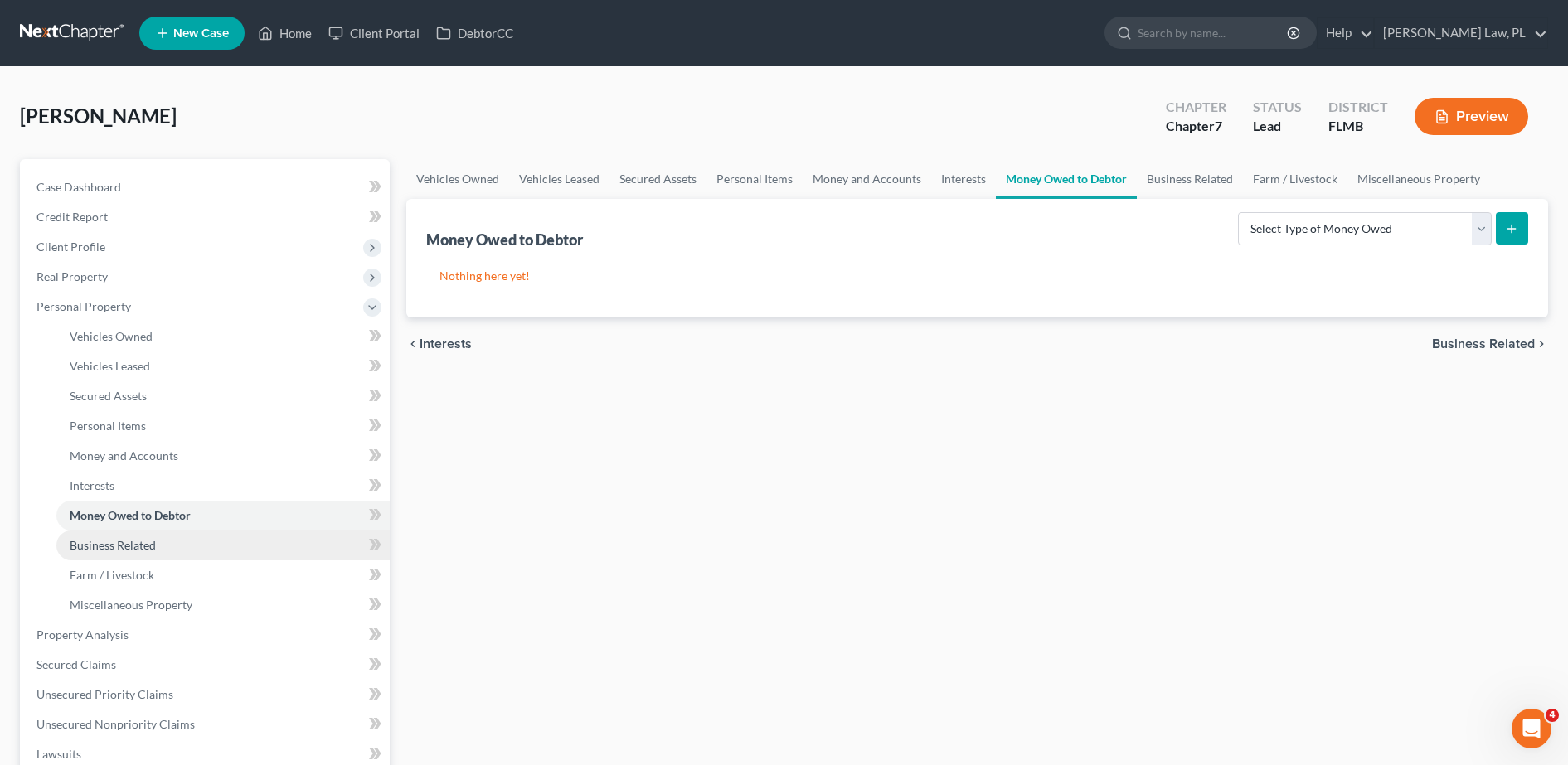
click at [162, 547] on link "Business Related" at bounding box center [223, 545] width 333 height 30
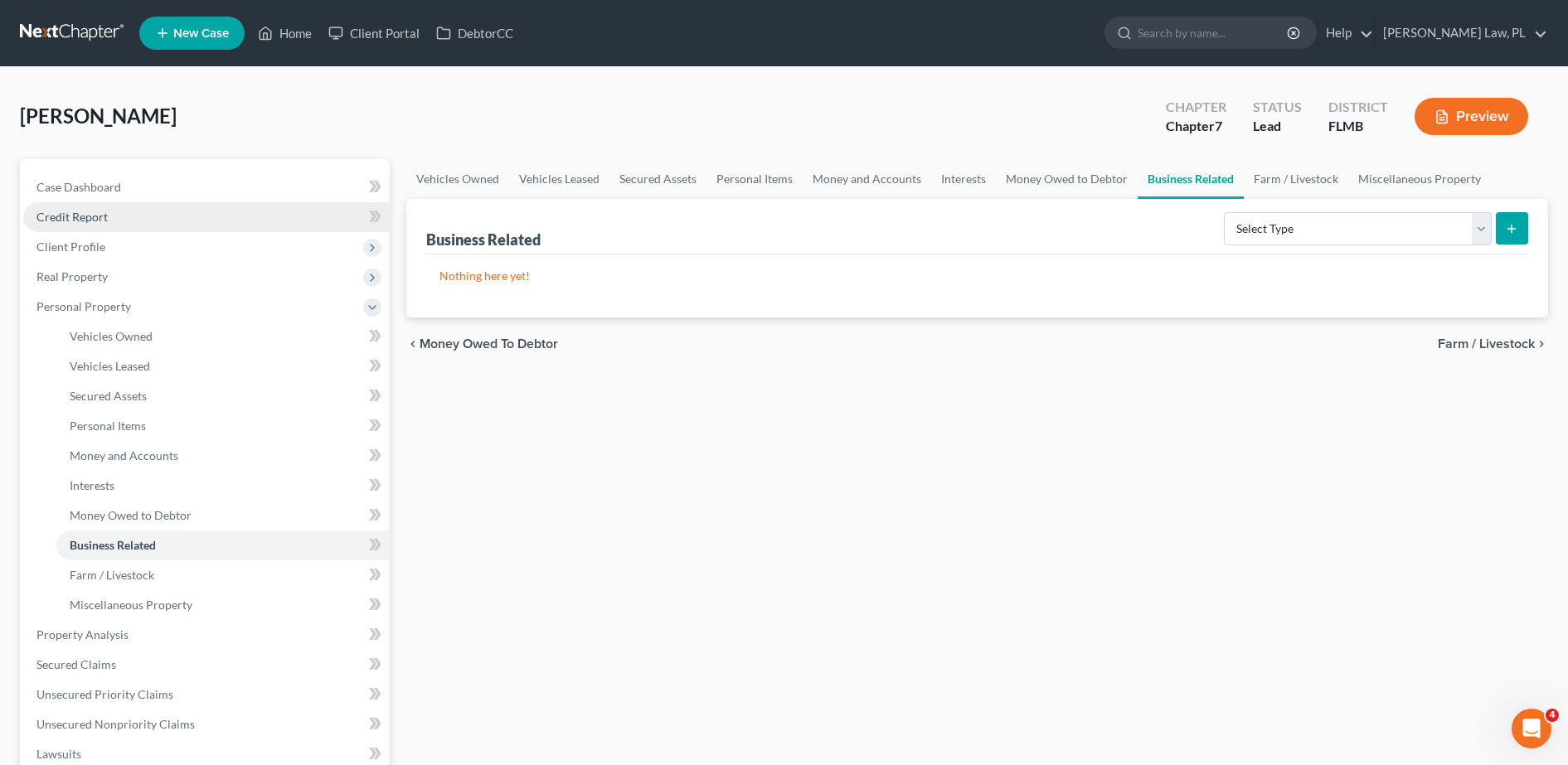
click at [189, 214] on link "Credit Report" at bounding box center [206, 217] width 366 height 30
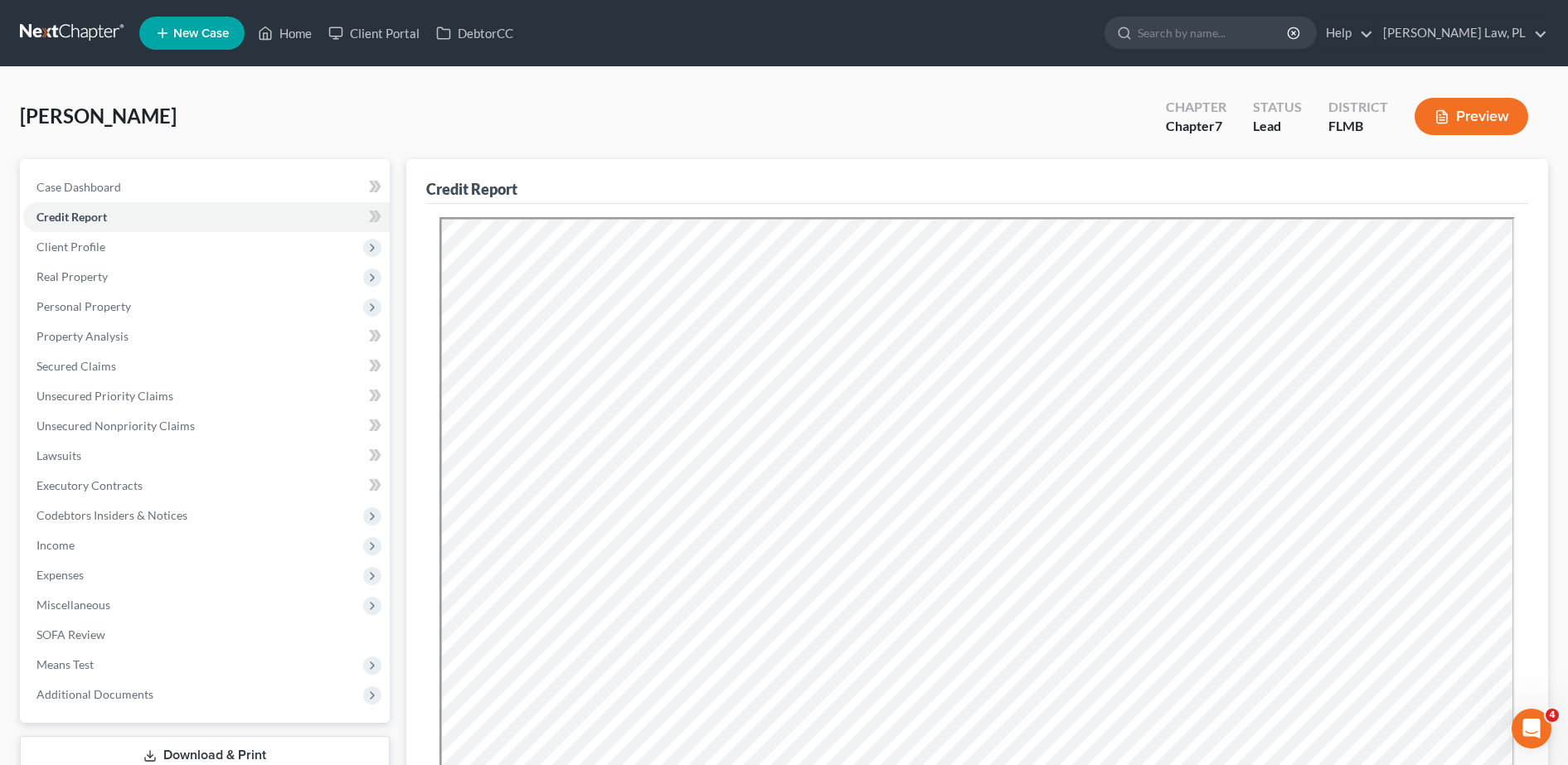
click at [247, 171] on div "Case Dashboard Payments Invoices Payments Payments Credit Report Client Profile…" at bounding box center [204, 440] width 370 height 564
click at [244, 179] on link "Case Dashboard" at bounding box center [206, 187] width 366 height 30
